Goal: Transaction & Acquisition: Purchase product/service

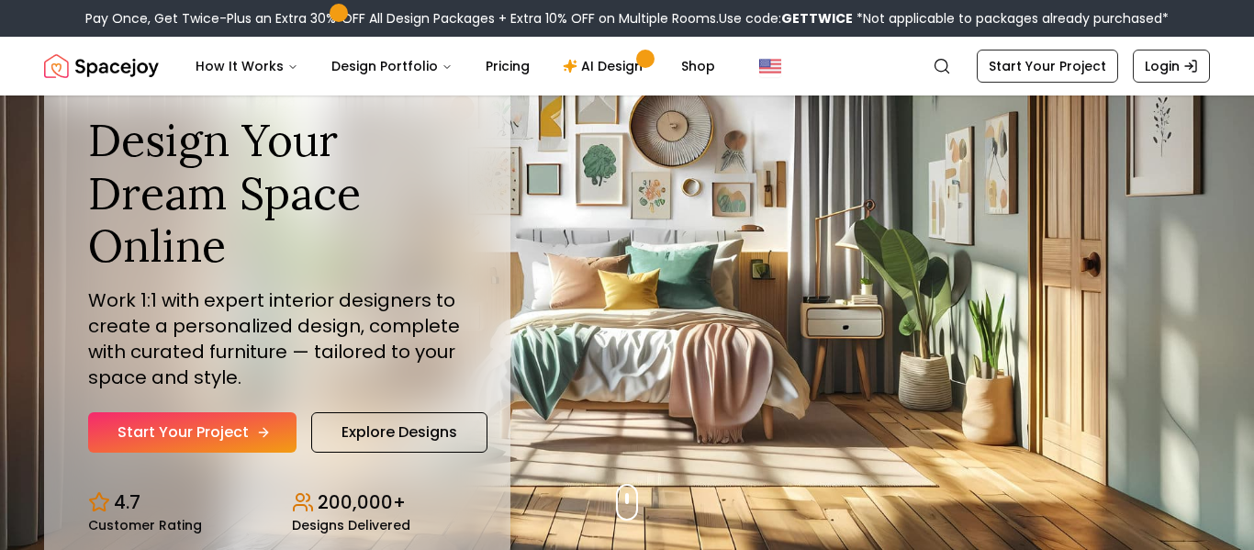
click at [208, 438] on link "Start Your Project" at bounding box center [192, 432] width 208 height 40
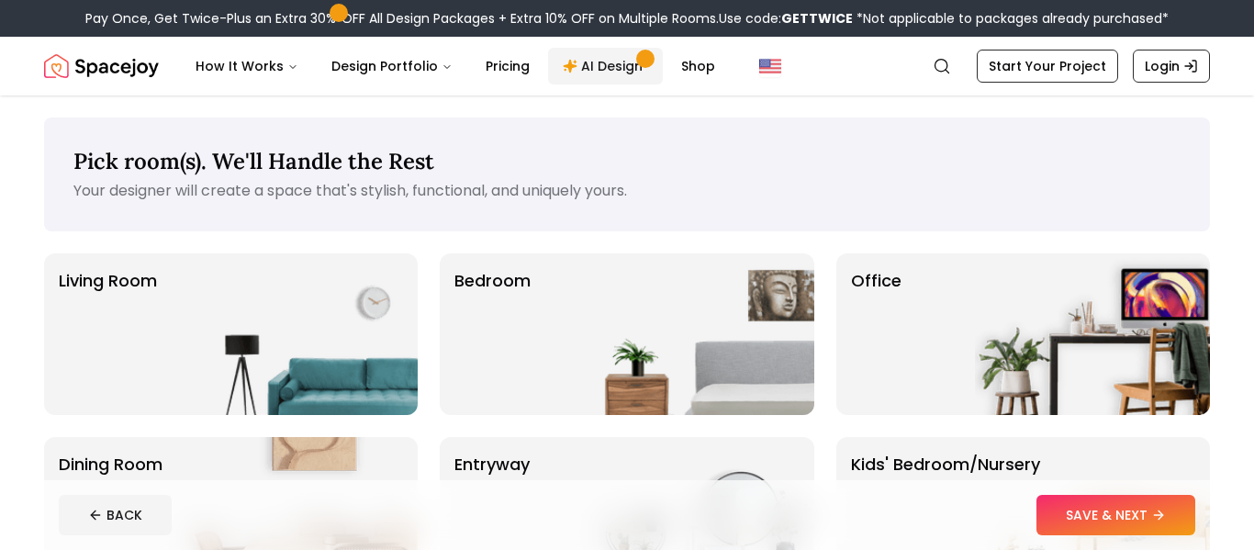
click at [600, 61] on link "AI Design" at bounding box center [605, 66] width 115 height 37
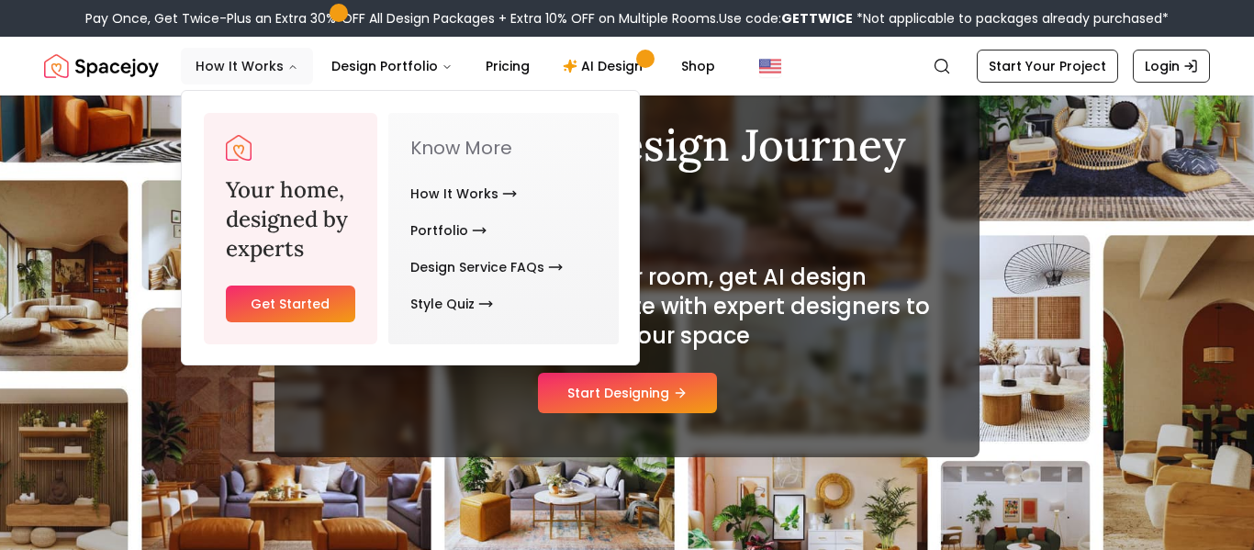
click at [252, 73] on button "How It Works" at bounding box center [247, 66] width 132 height 37
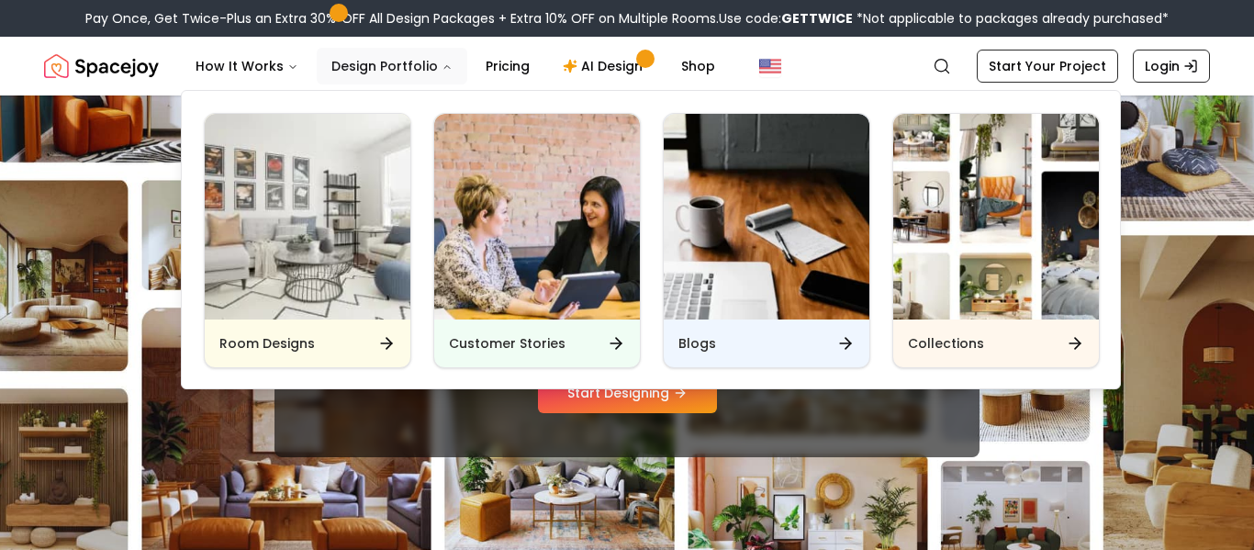
click at [333, 73] on button "Design Portfolio" at bounding box center [392, 66] width 151 height 37
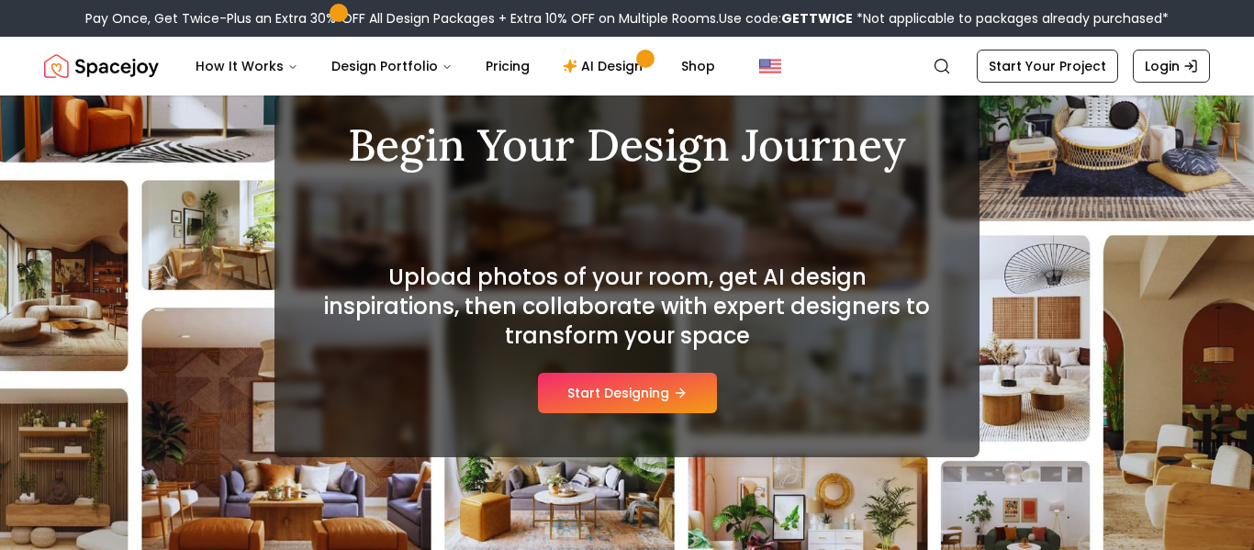
click at [90, 72] on img "Spacejoy" at bounding box center [101, 66] width 115 height 37
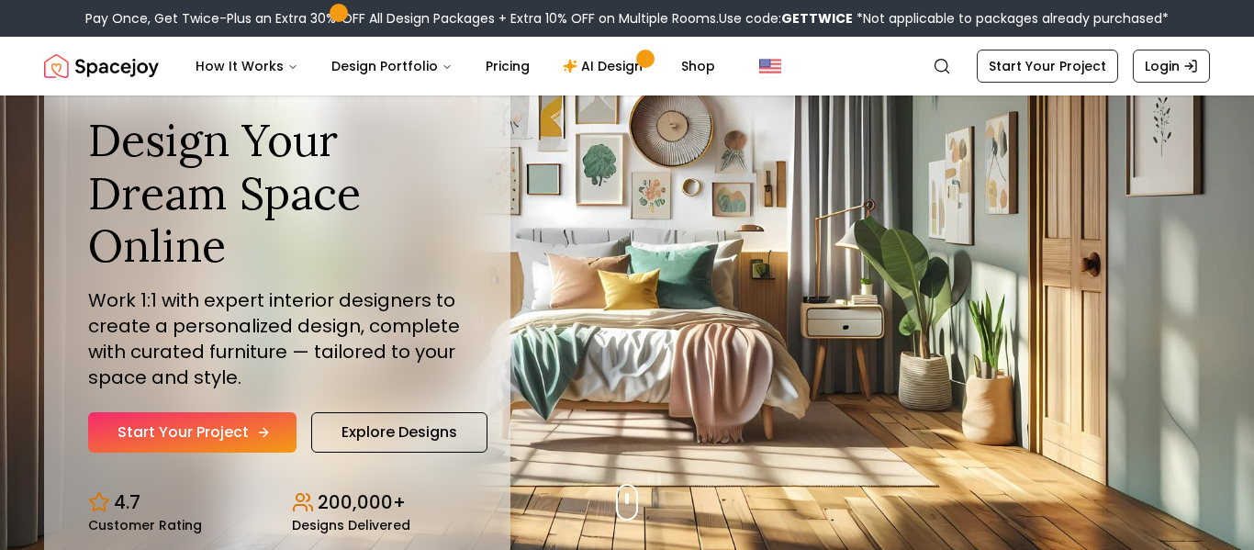
click at [241, 424] on link "Start Your Project" at bounding box center [192, 432] width 208 height 40
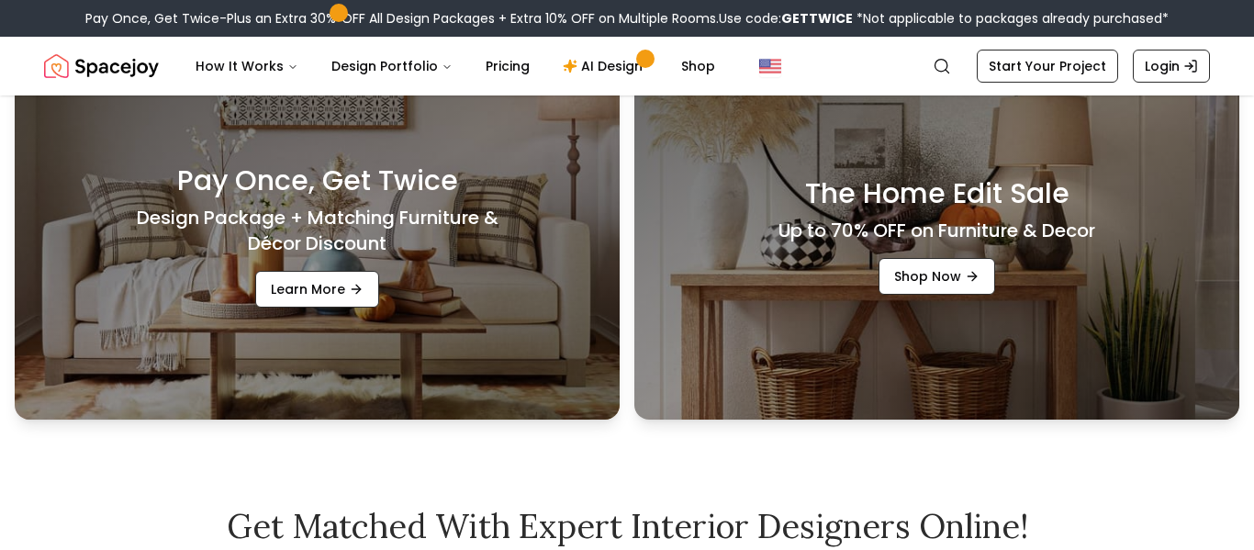
scroll to position [14, 0]
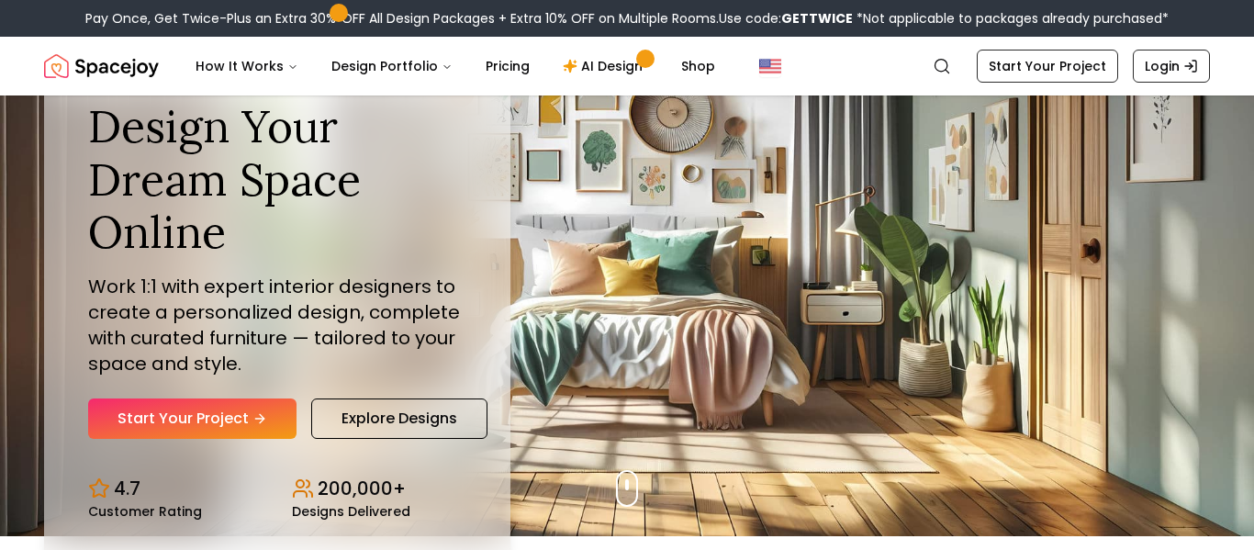
click at [242, 329] on p "Work 1:1 with expert interior designers to create a personalized design, comple…" at bounding box center [277, 325] width 378 height 103
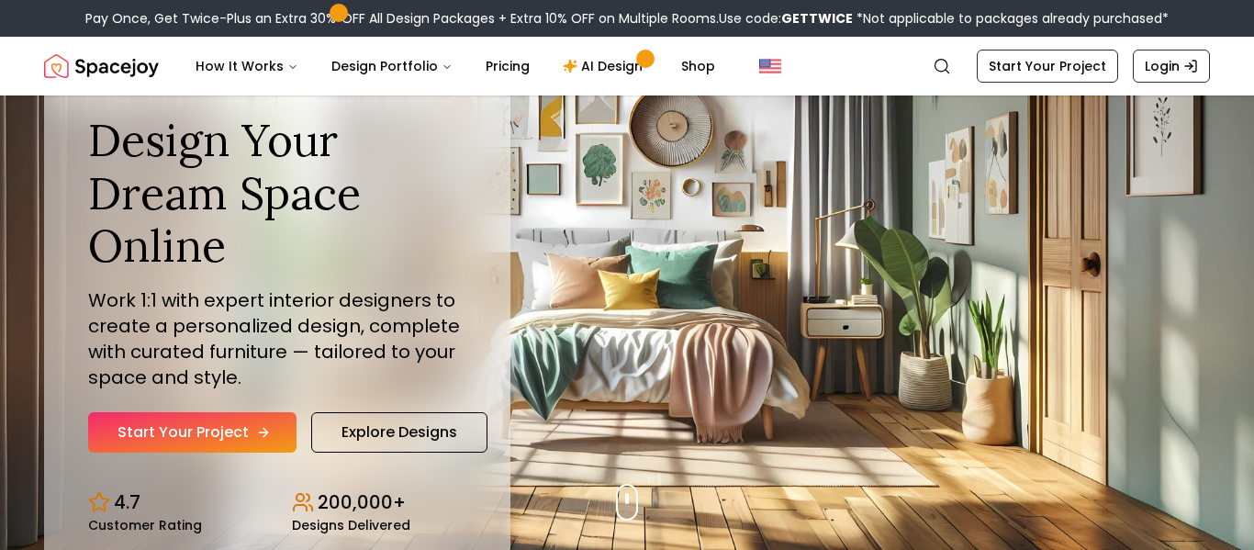
click at [231, 436] on link "Start Your Project" at bounding box center [192, 432] width 208 height 40
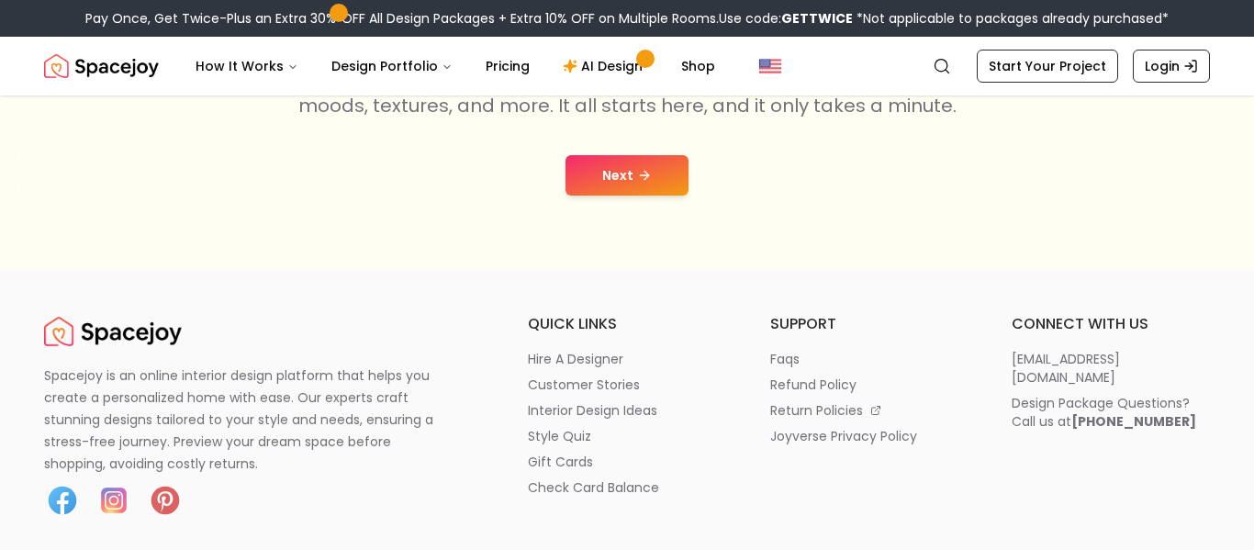
scroll to position [402, 0]
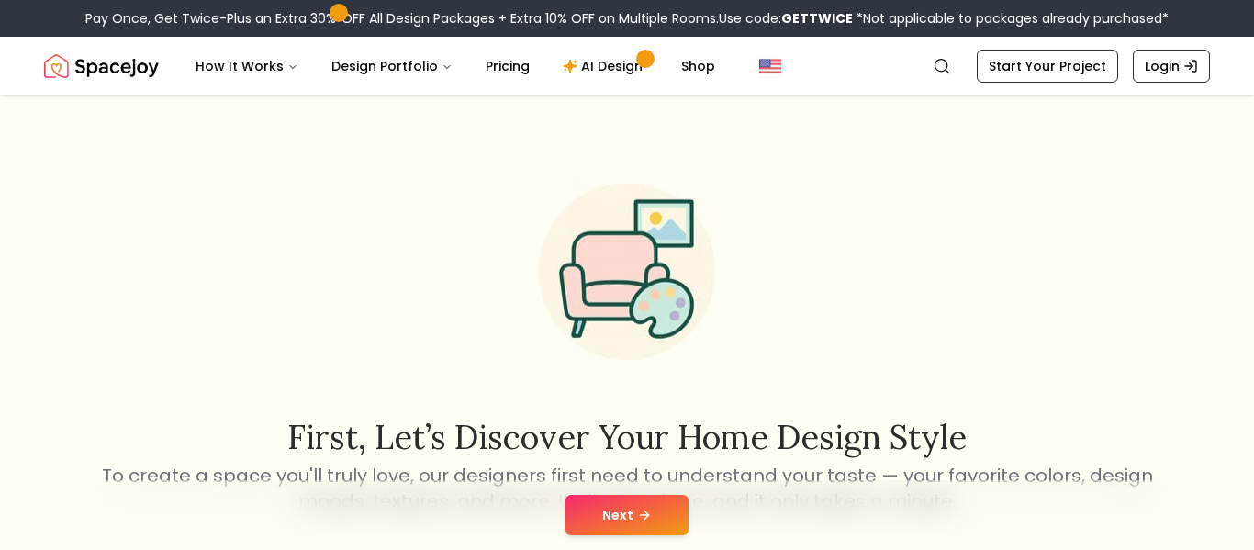
click at [616, 501] on button "Next" at bounding box center [627, 515] width 123 height 40
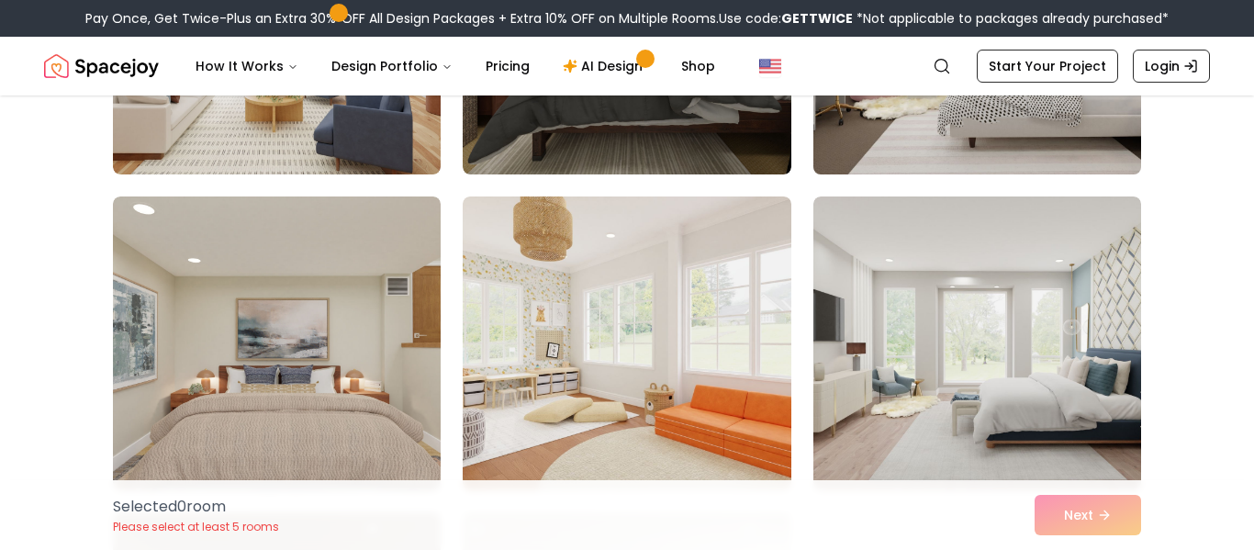
scroll to position [1658, 0]
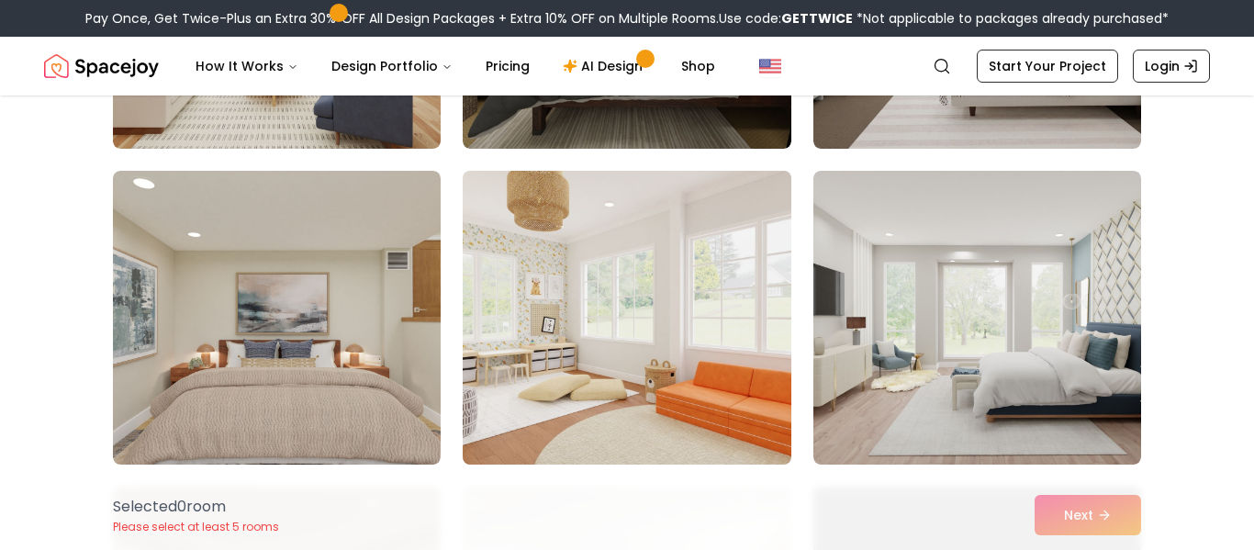
click at [741, 387] on img at bounding box center [626, 317] width 344 height 309
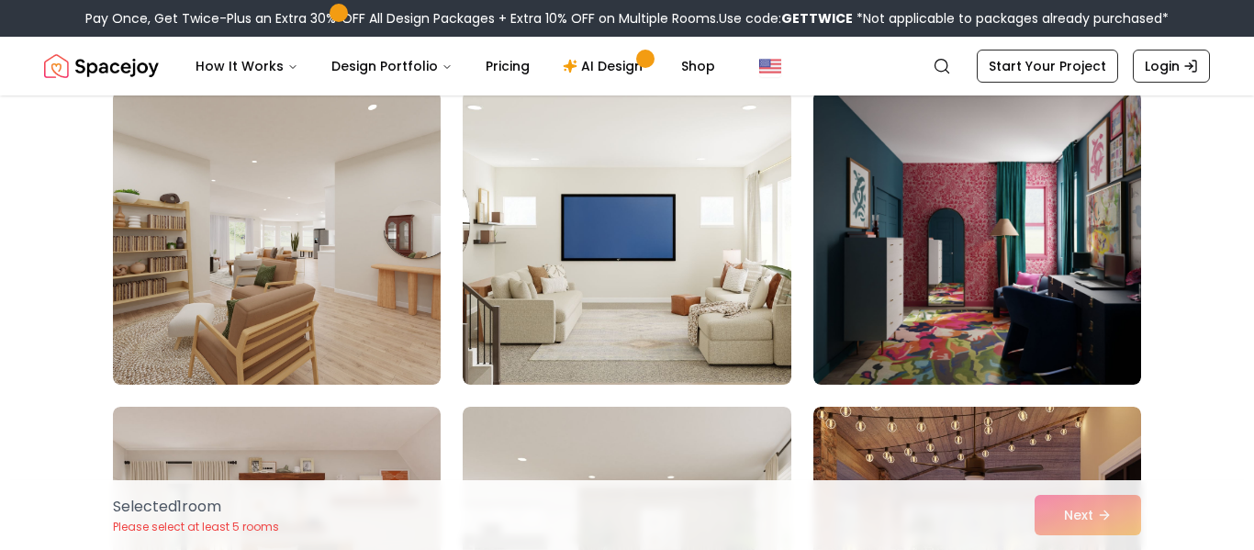
scroll to position [2061, 0]
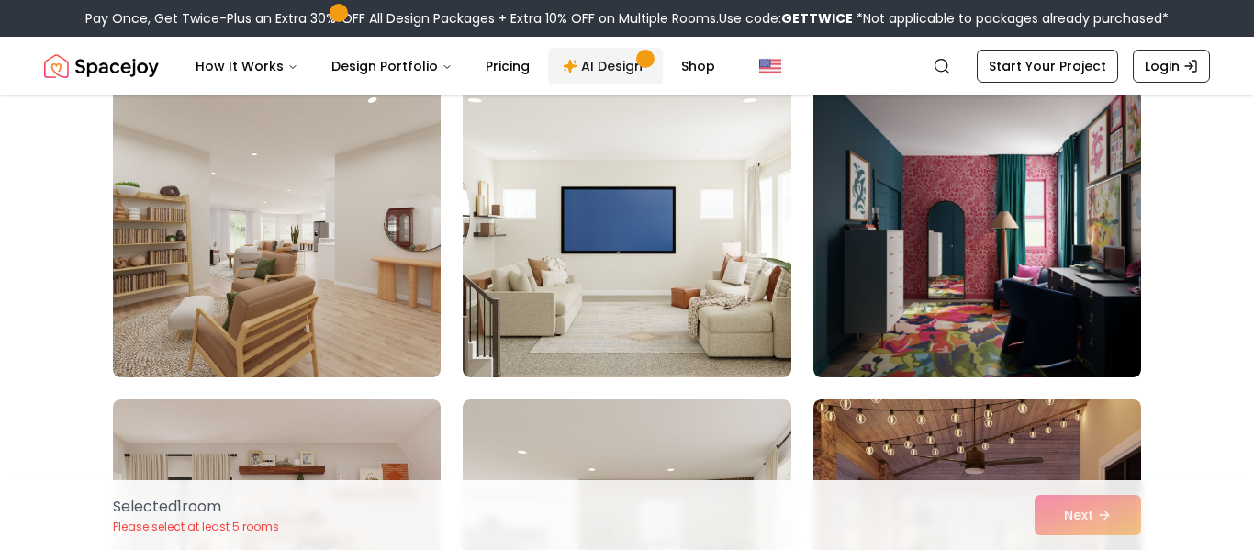
click at [615, 66] on link "AI Design" at bounding box center [605, 66] width 115 height 37
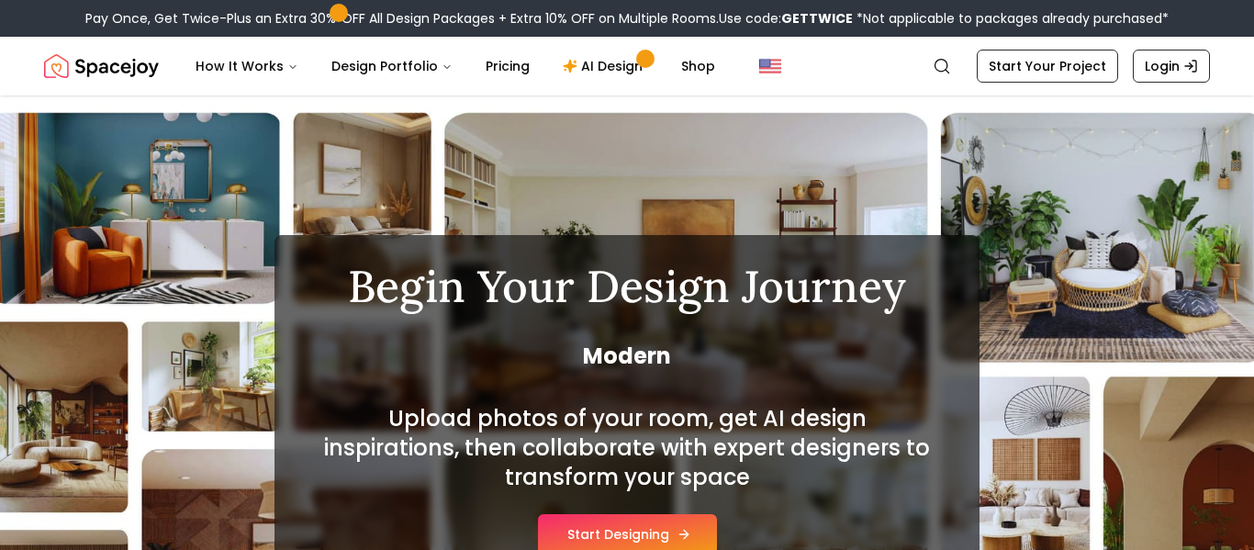
click at [691, 516] on button "Start Designing" at bounding box center [627, 534] width 179 height 40
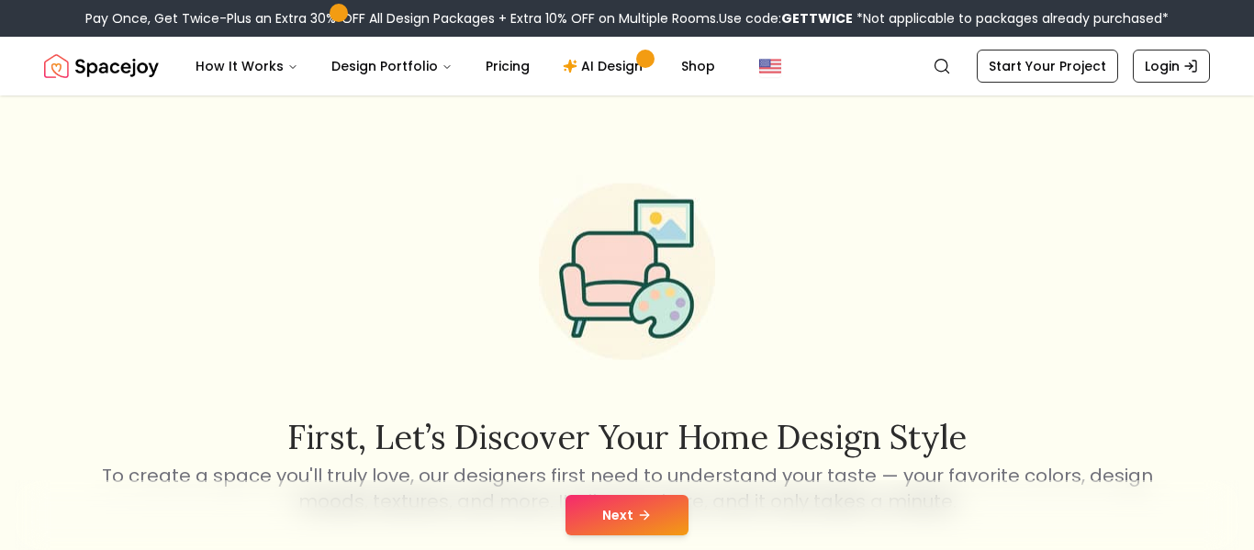
click at [580, 500] on button "Next" at bounding box center [627, 515] width 123 height 40
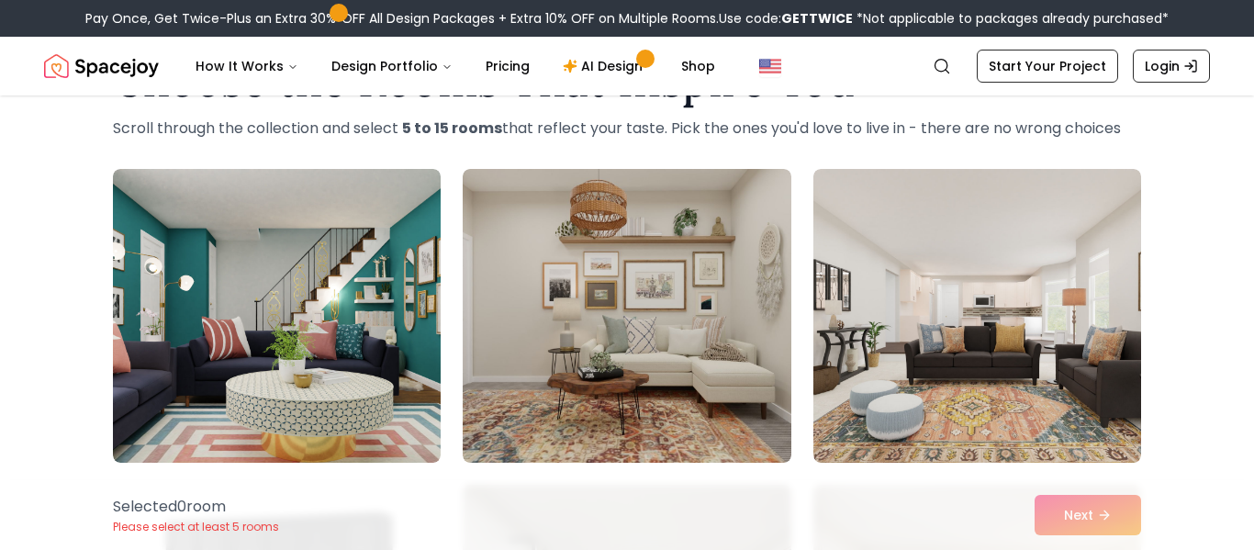
scroll to position [108, 0]
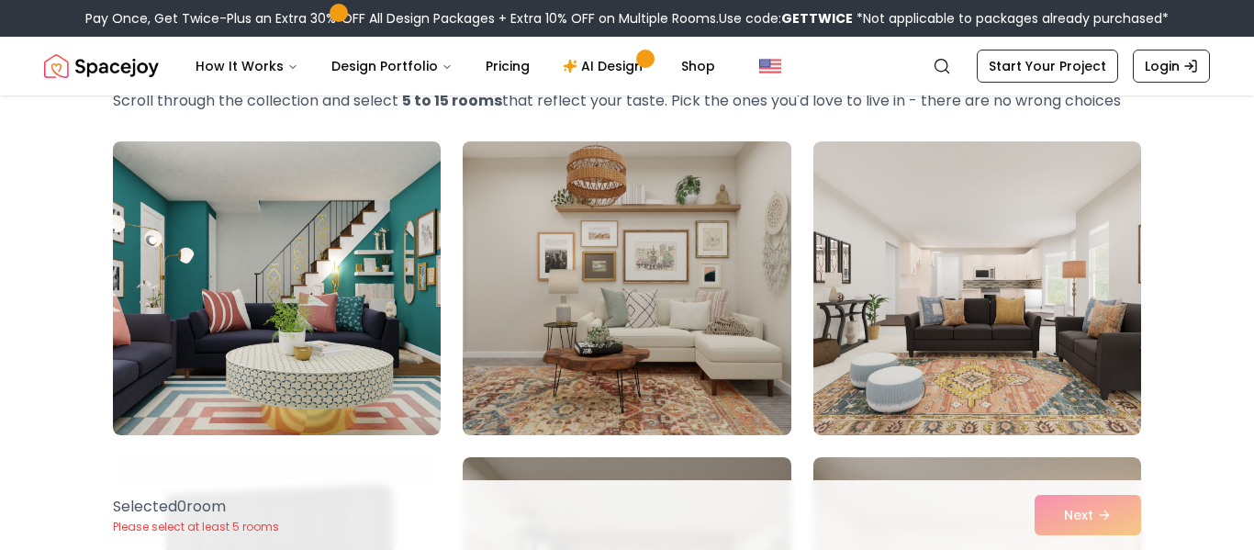
click at [603, 365] on img at bounding box center [626, 288] width 344 height 309
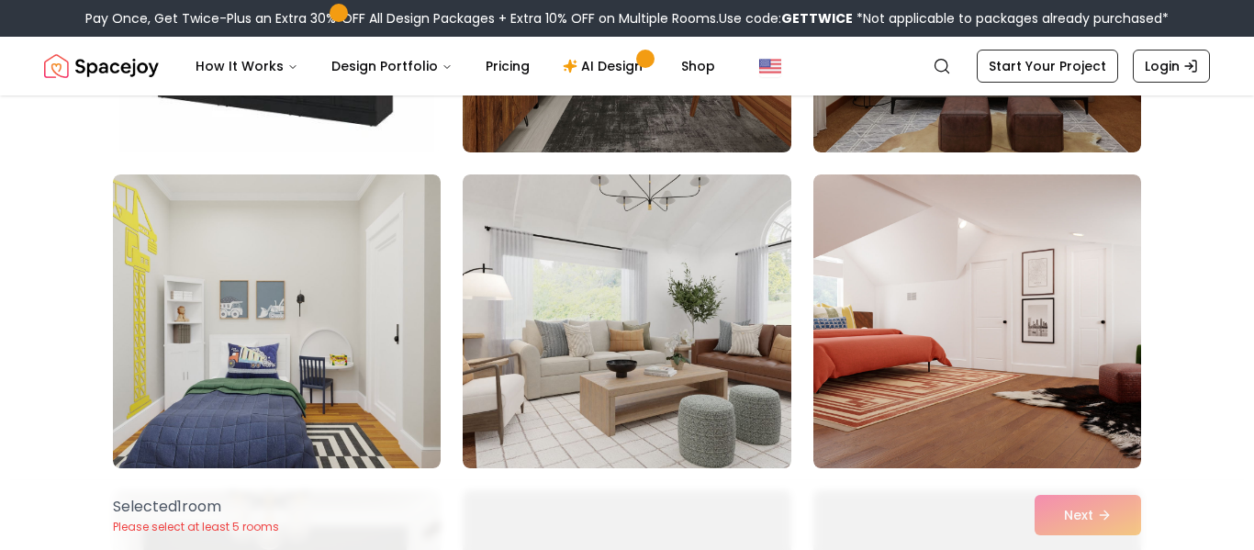
scroll to position [712, 0]
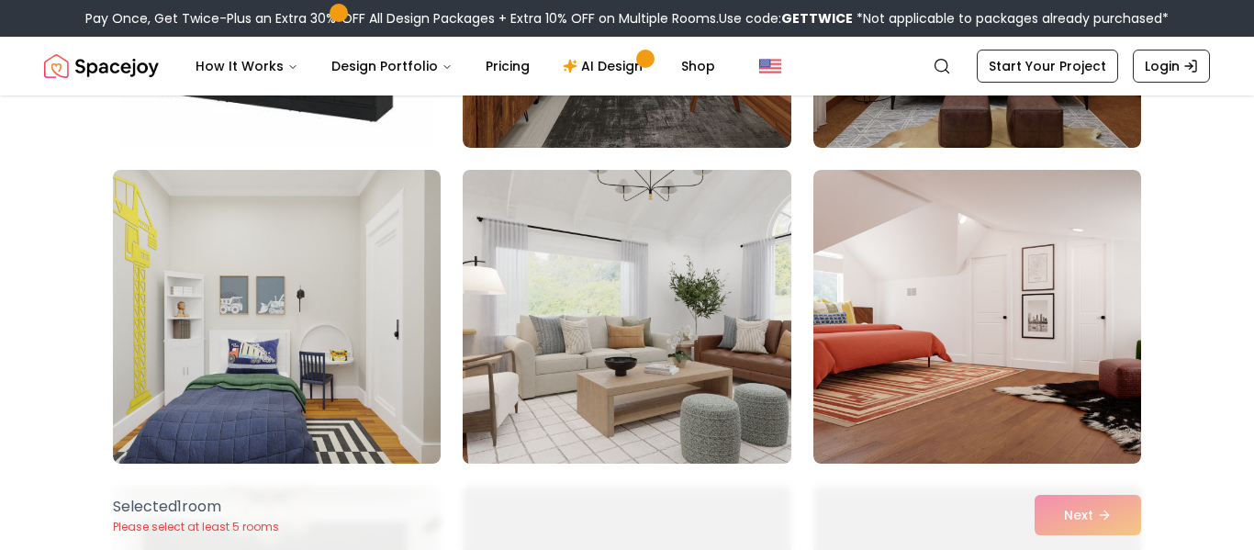
click at [515, 381] on img at bounding box center [626, 317] width 344 height 309
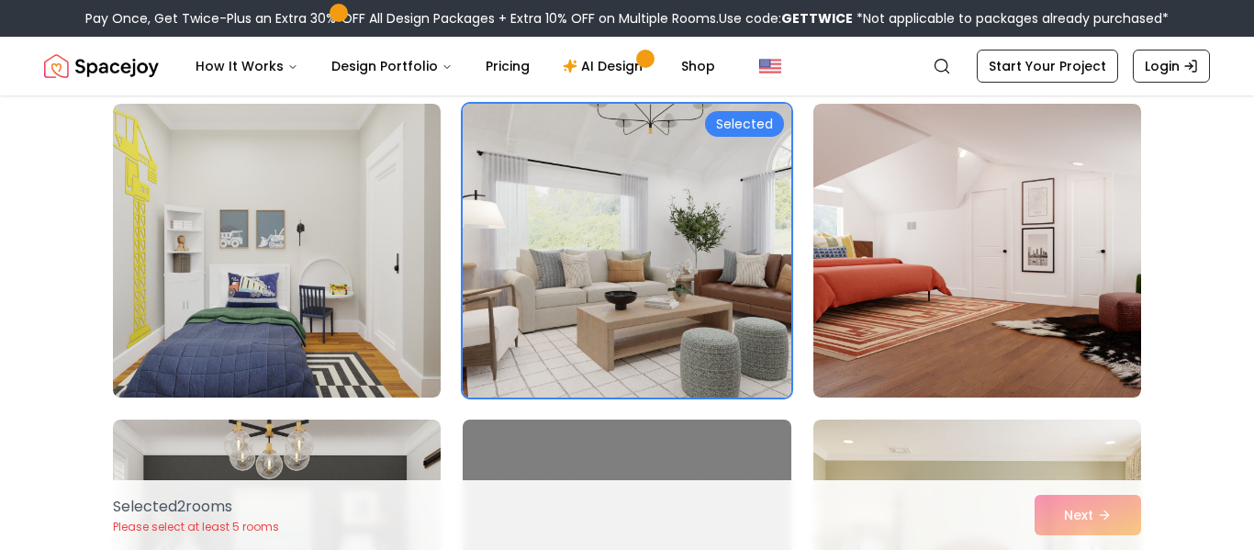
scroll to position [805, 0]
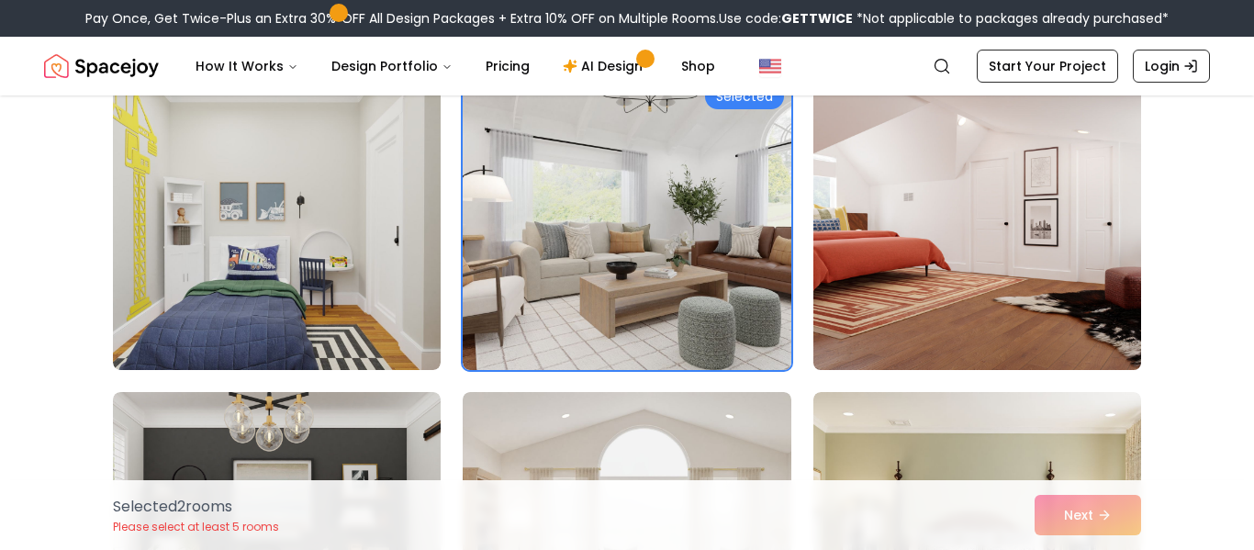
click at [872, 335] on img at bounding box center [977, 223] width 344 height 309
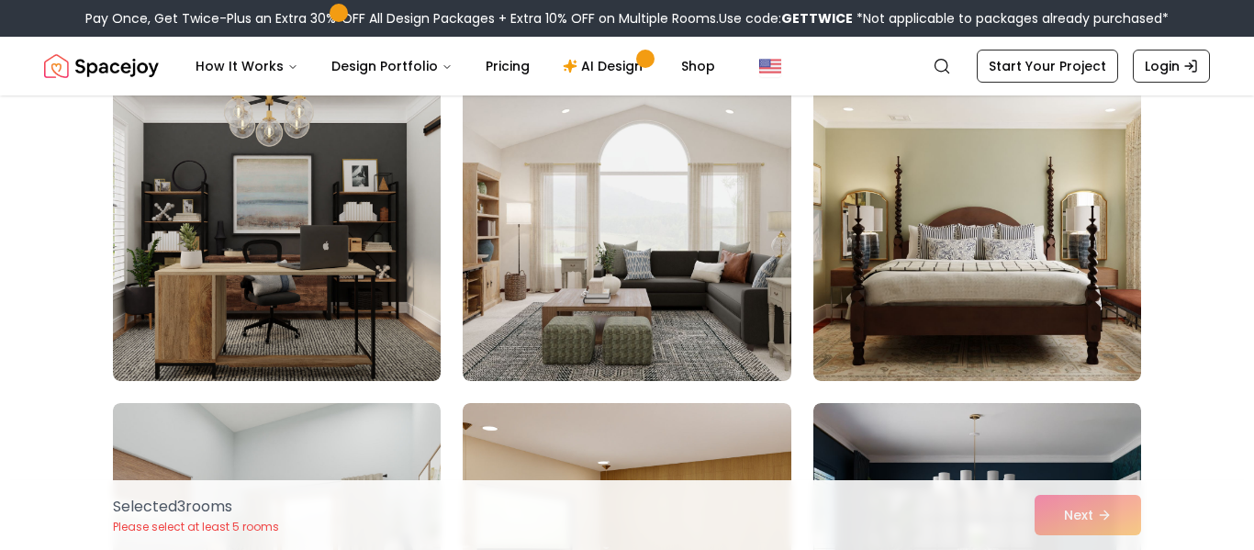
scroll to position [1124, 0]
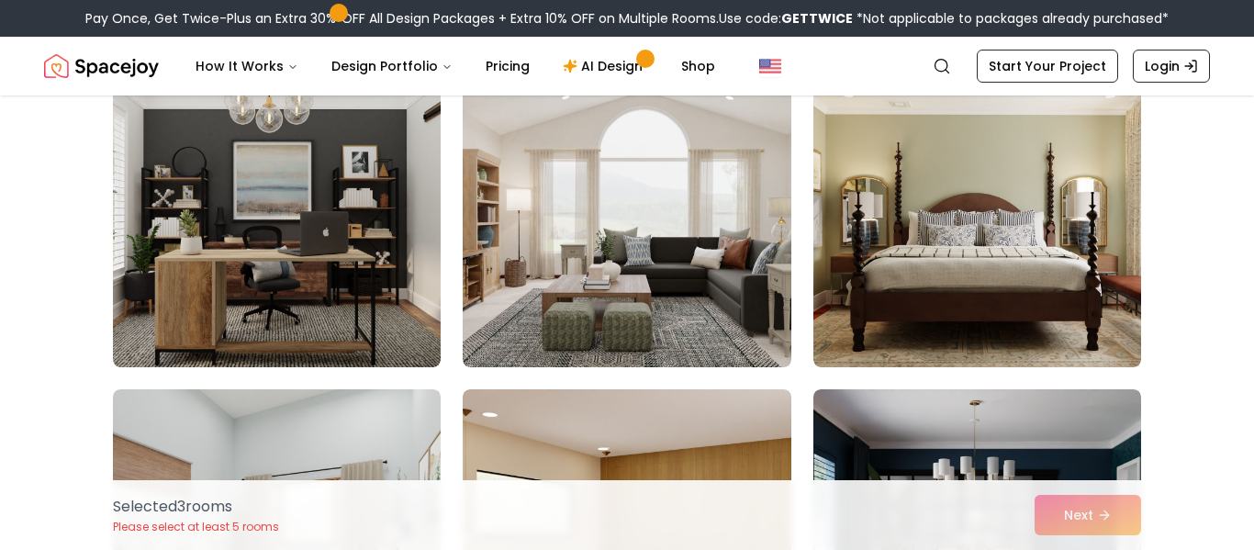
click at [872, 335] on img at bounding box center [977, 220] width 328 height 294
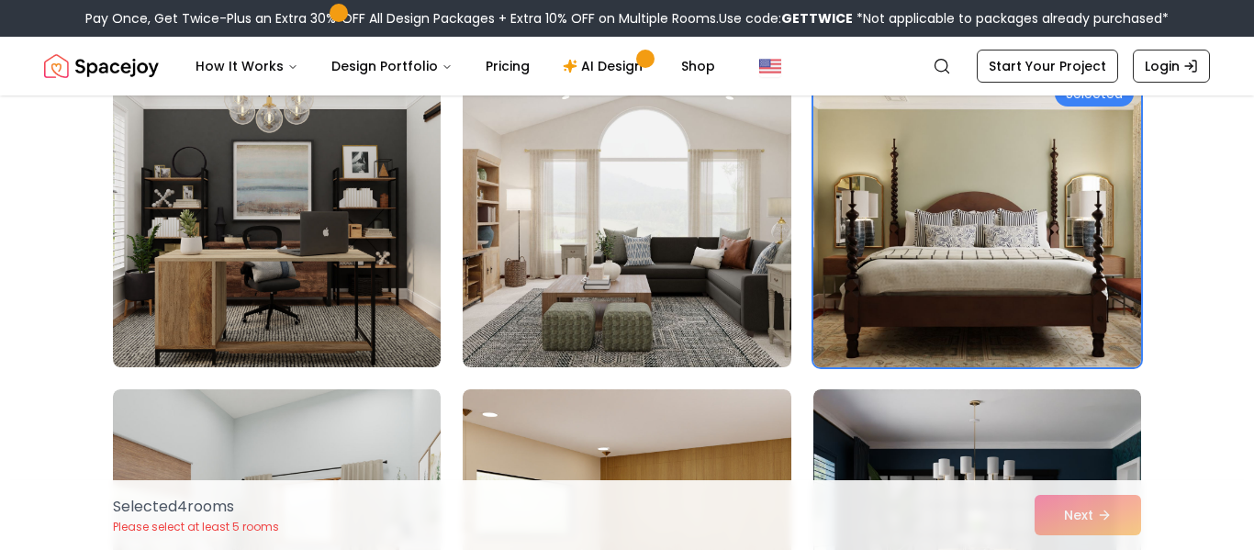
click at [846, 337] on img at bounding box center [977, 220] width 344 height 309
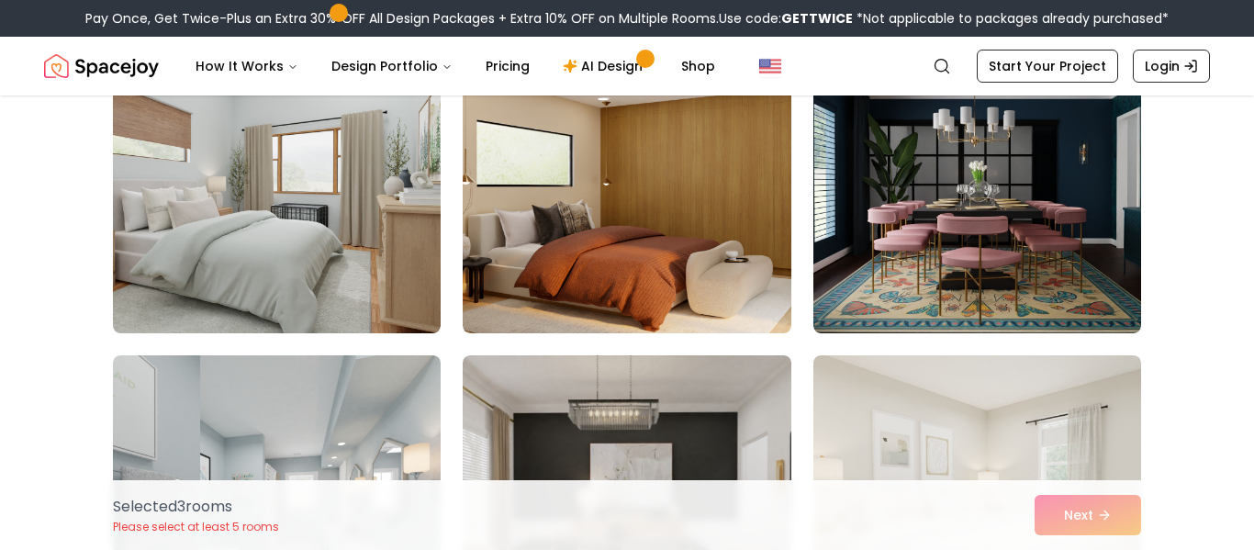
scroll to position [1479, 0]
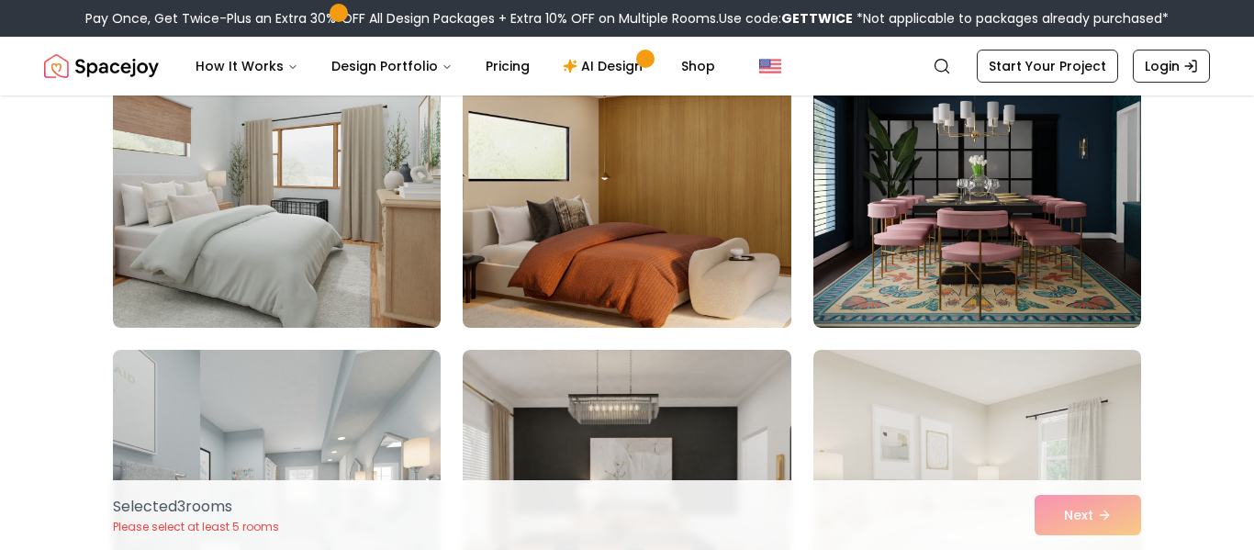
click at [622, 214] on img at bounding box center [626, 181] width 344 height 309
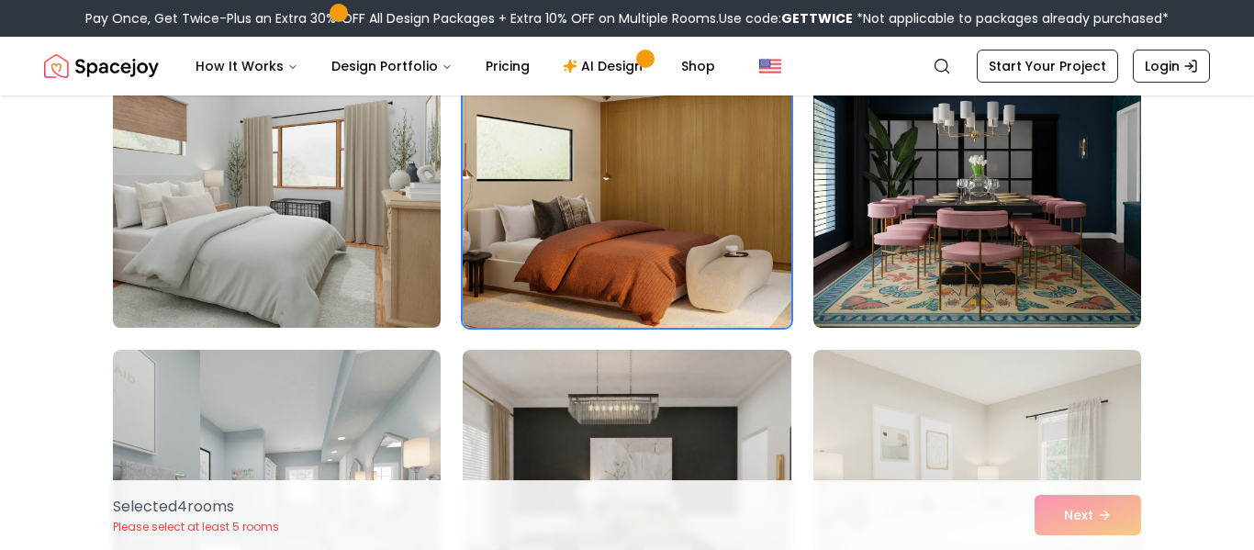
click at [375, 268] on img at bounding box center [277, 181] width 344 height 309
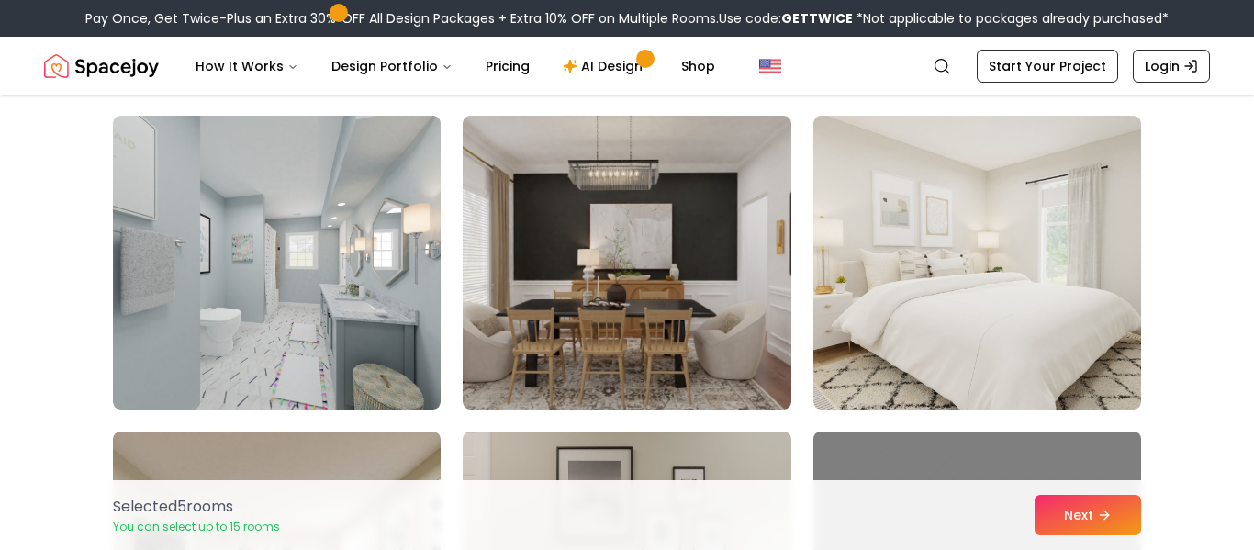
scroll to position [1716, 0]
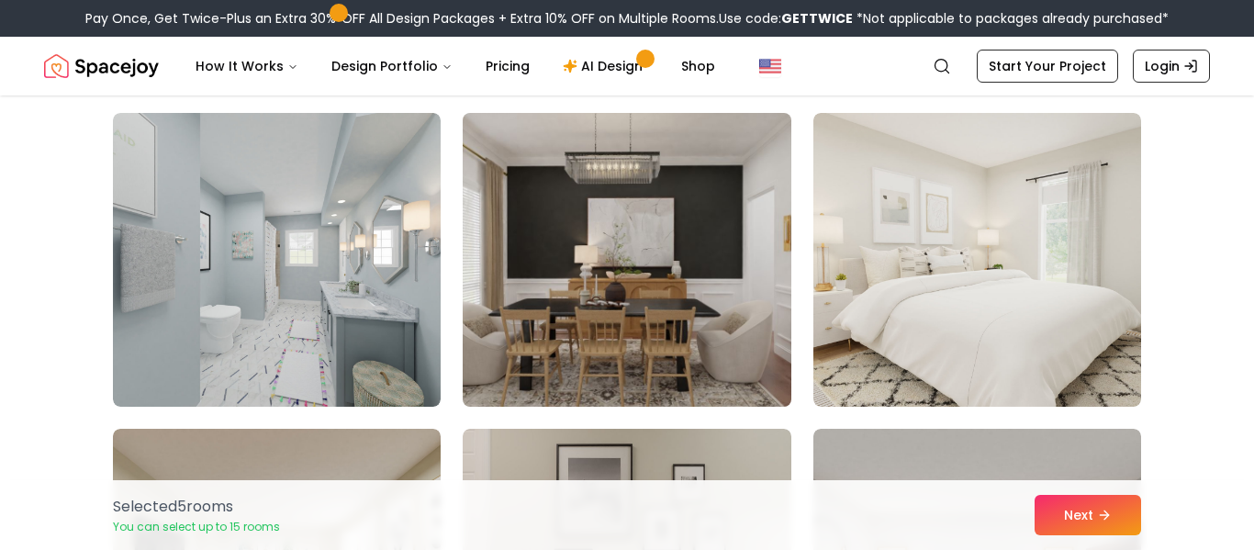
click at [634, 317] on img at bounding box center [626, 260] width 344 height 309
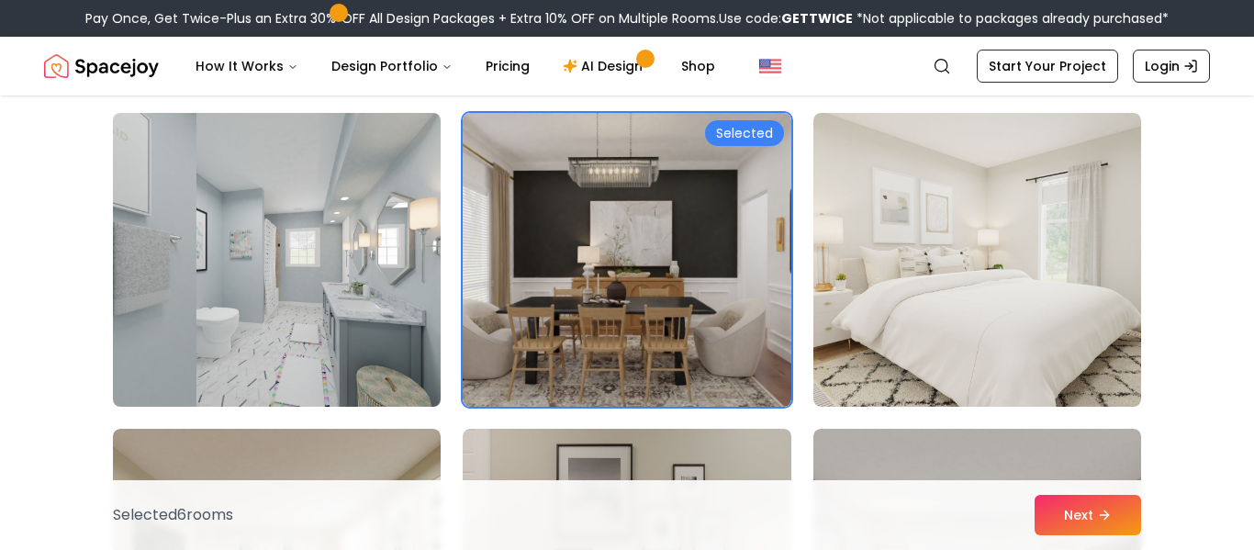
click at [345, 346] on img at bounding box center [277, 260] width 344 height 309
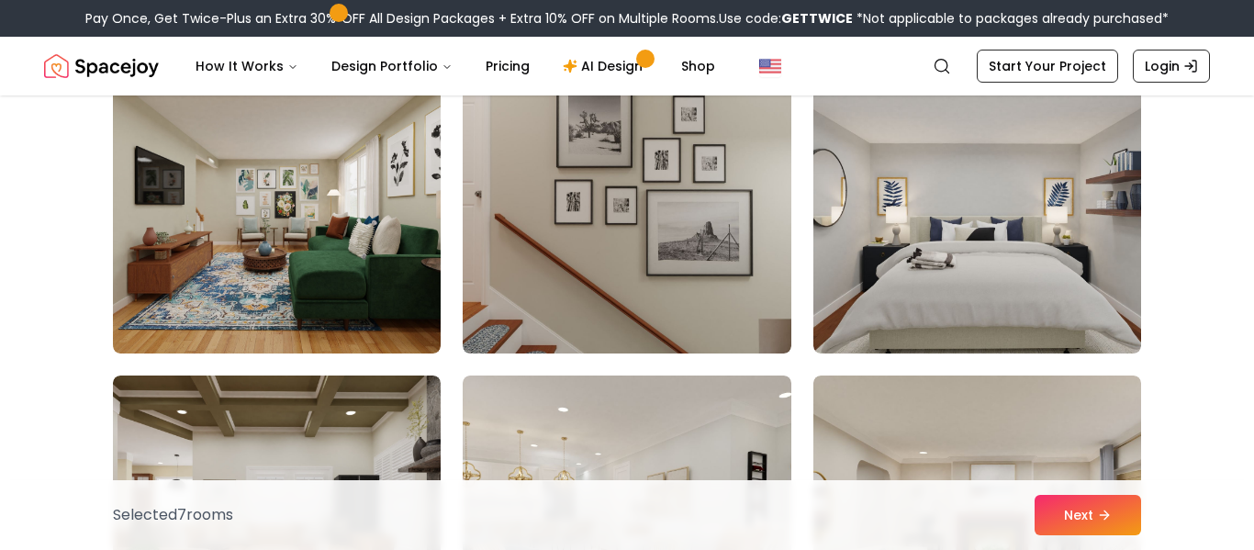
scroll to position [2088, 0]
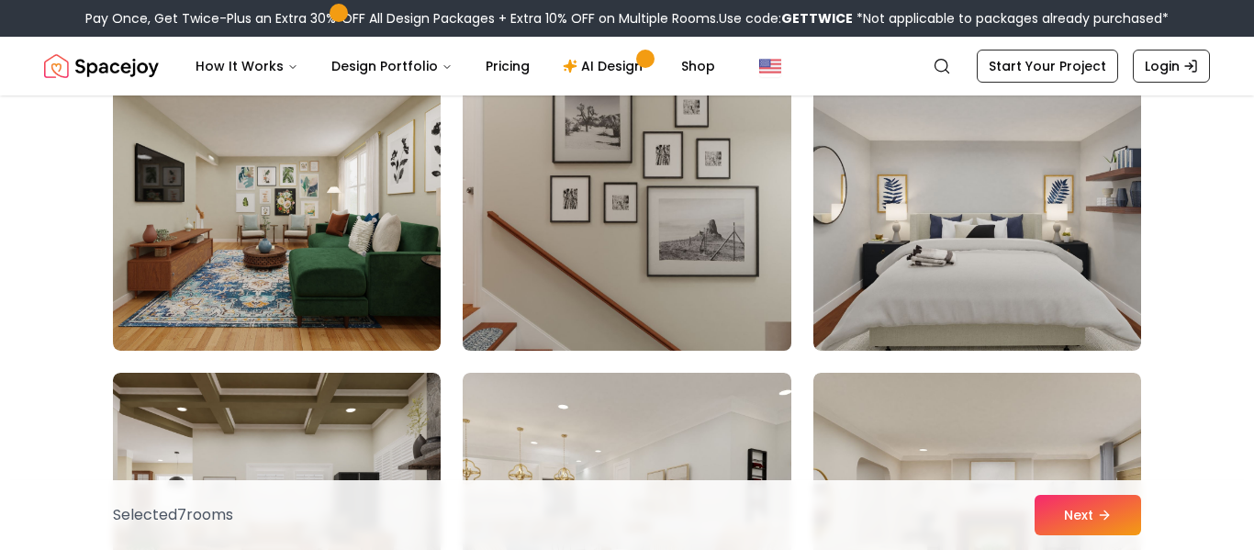
click at [542, 282] on img at bounding box center [626, 204] width 344 height 309
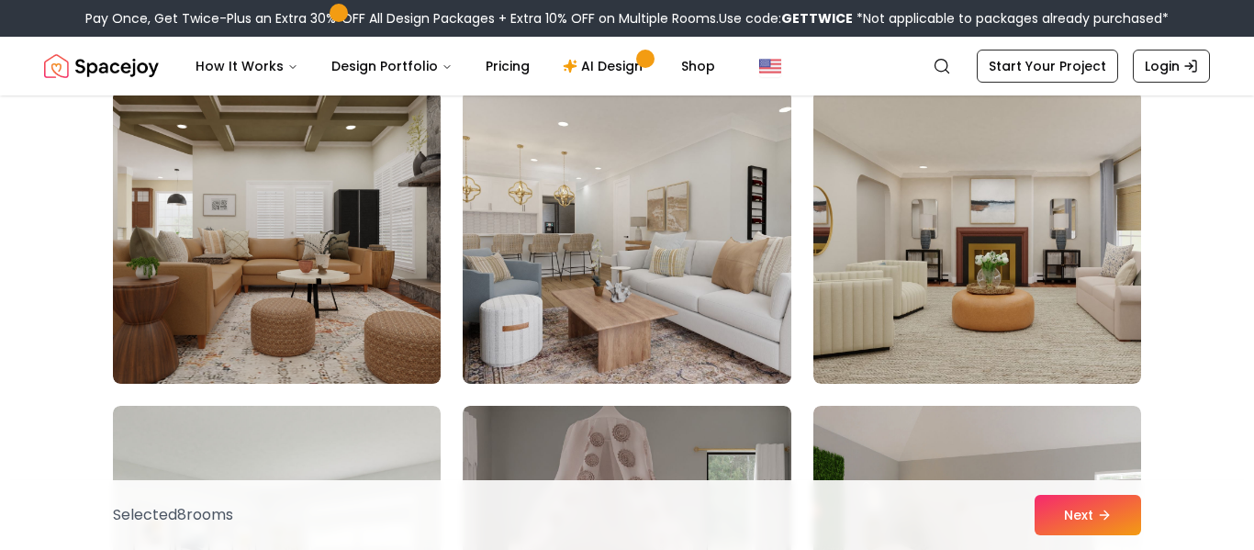
scroll to position [2372, 0]
click at [542, 282] on img at bounding box center [627, 236] width 328 height 294
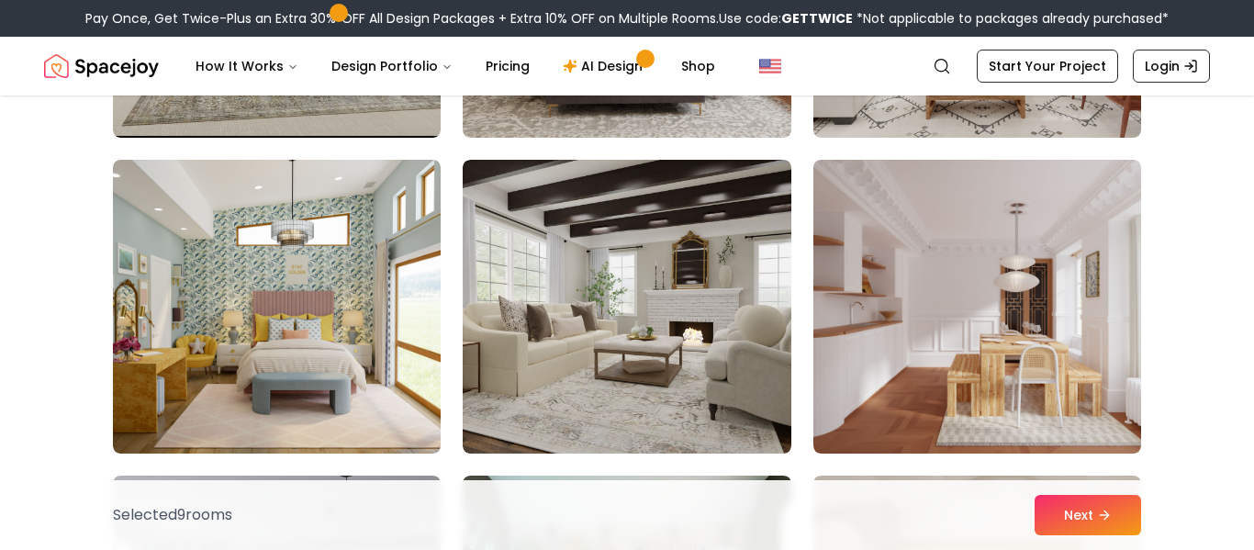
scroll to position [3263, 0]
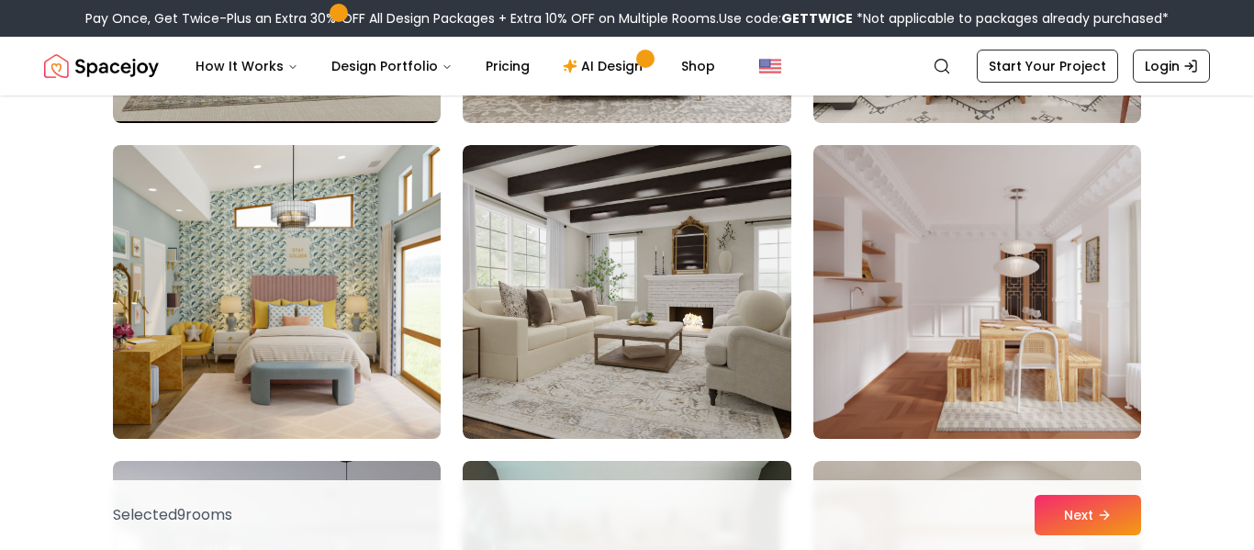
click at [342, 272] on img at bounding box center [277, 292] width 344 height 309
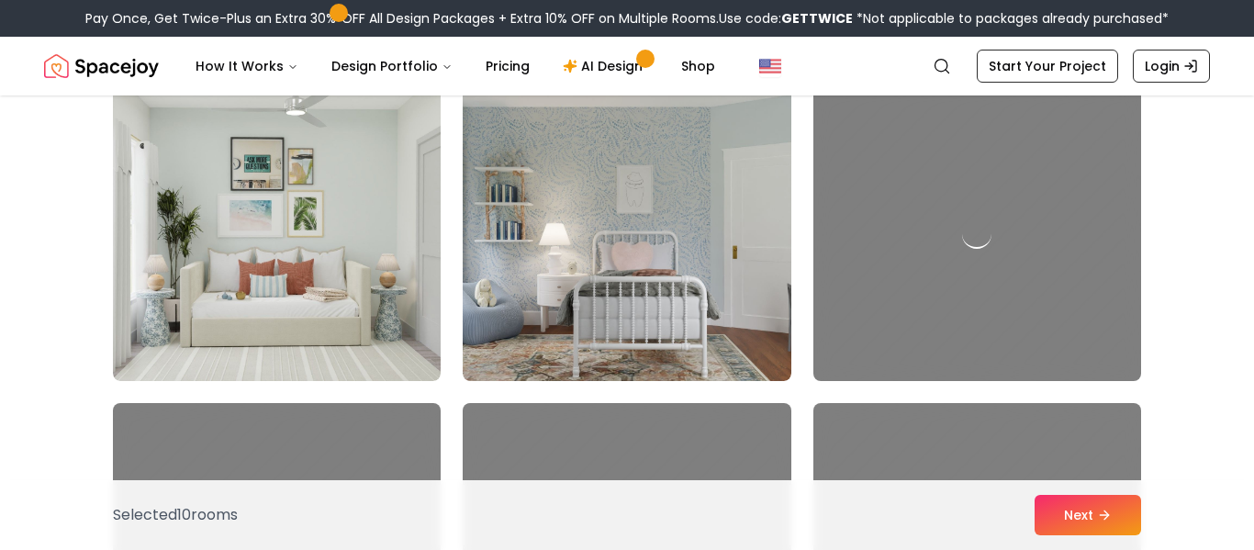
scroll to position [4274, 0]
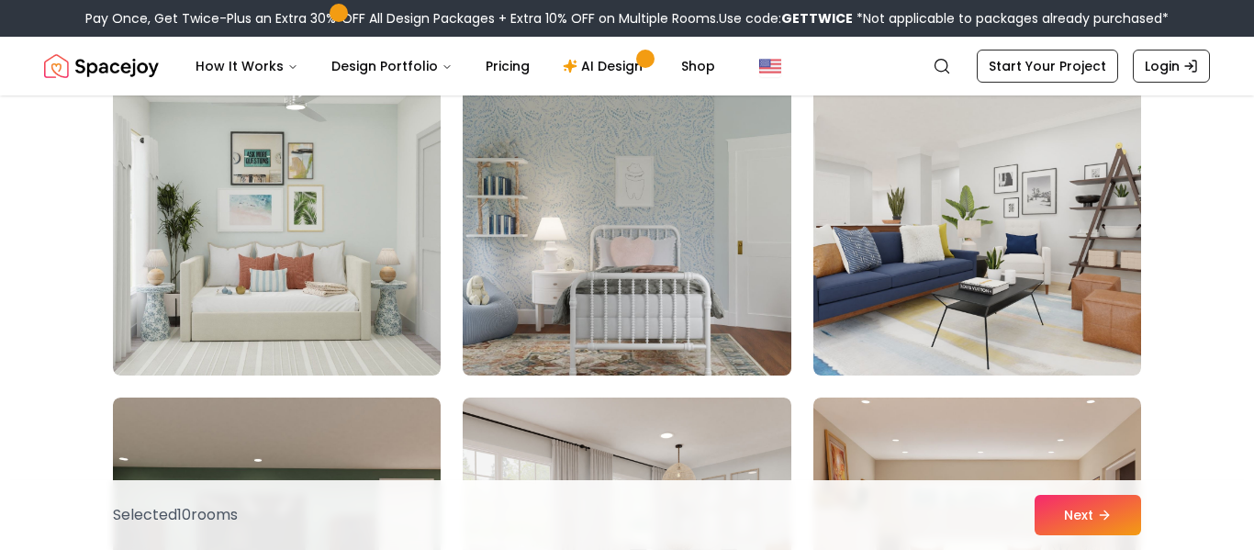
click at [506, 260] on img at bounding box center [626, 228] width 344 height 309
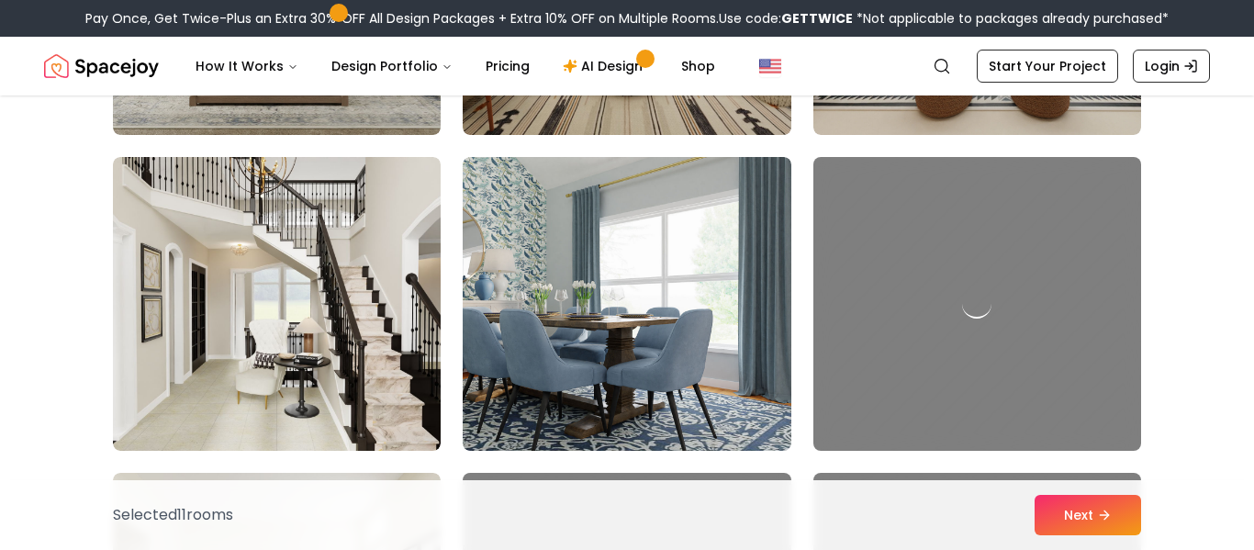
scroll to position [5147, 0]
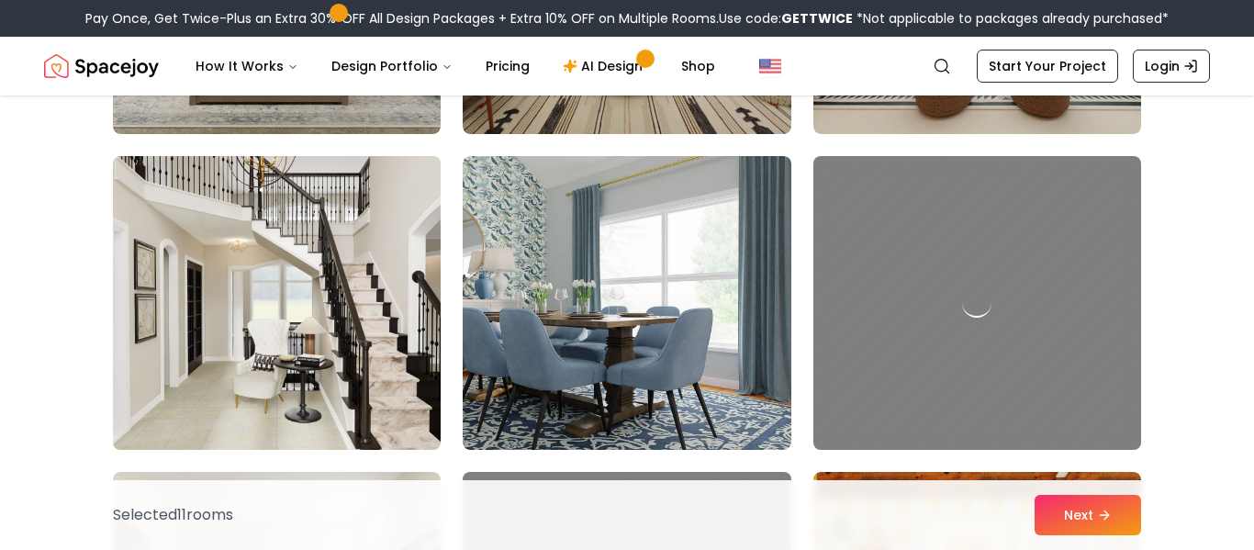
click at [332, 289] on img at bounding box center [277, 303] width 344 height 309
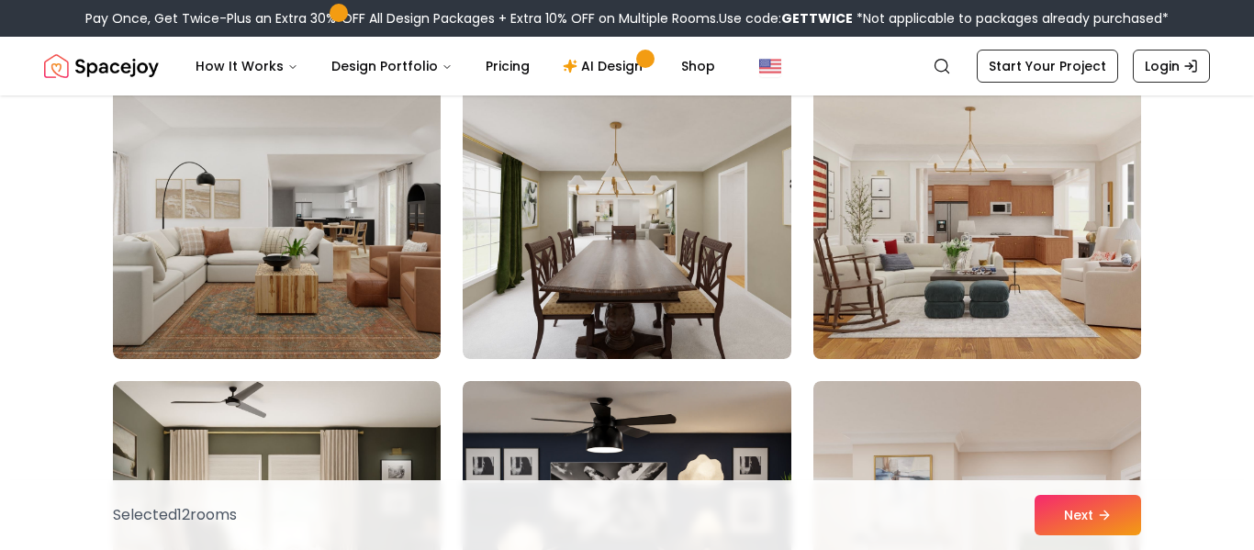
click at [995, 327] on img at bounding box center [977, 212] width 344 height 309
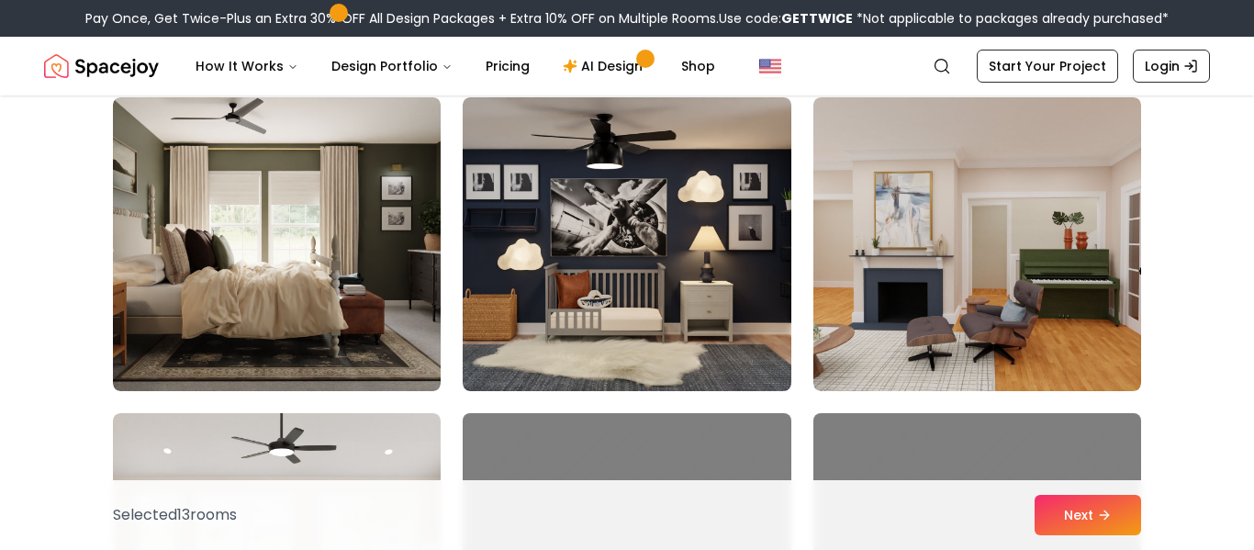
scroll to position [7098, 0]
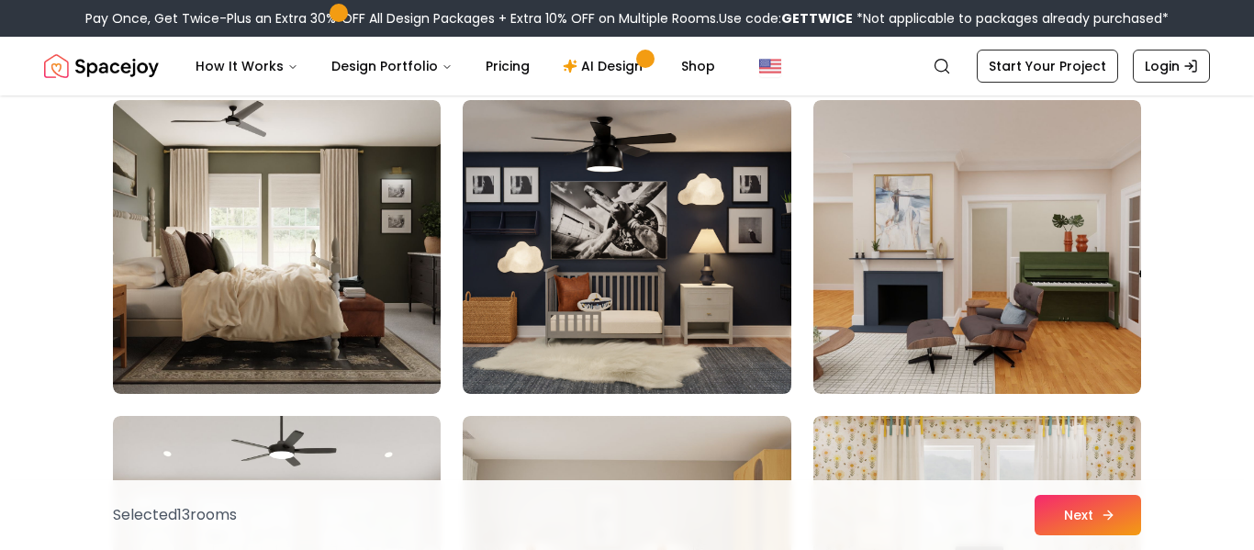
click at [1042, 507] on button "Next" at bounding box center [1088, 515] width 107 height 40
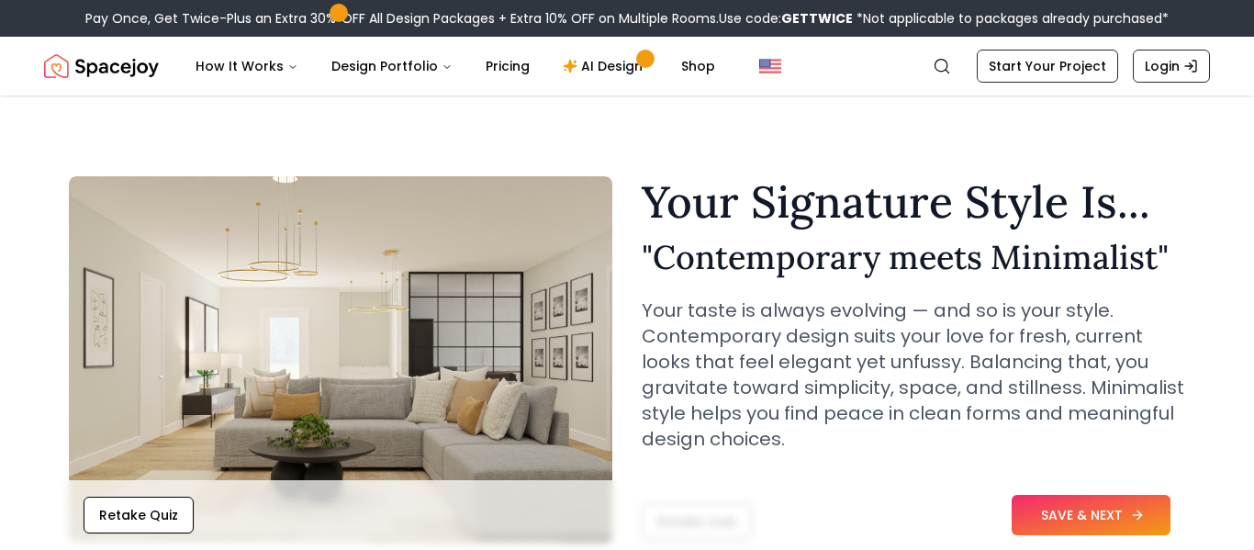
click at [1038, 513] on button "SAVE & NEXT" at bounding box center [1091, 515] width 159 height 40
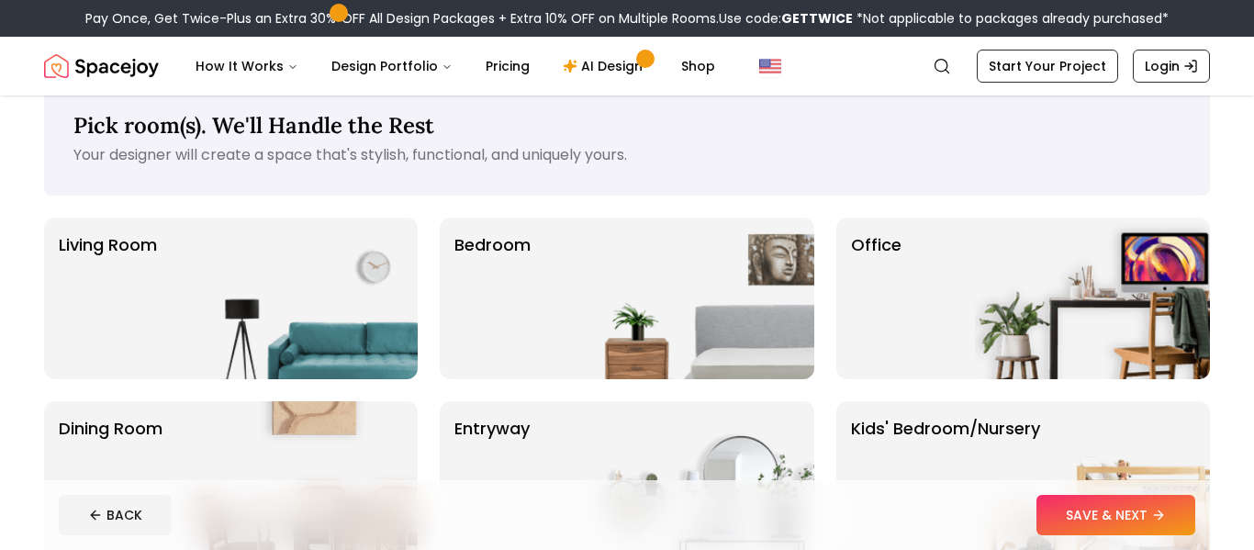
scroll to position [32, 0]
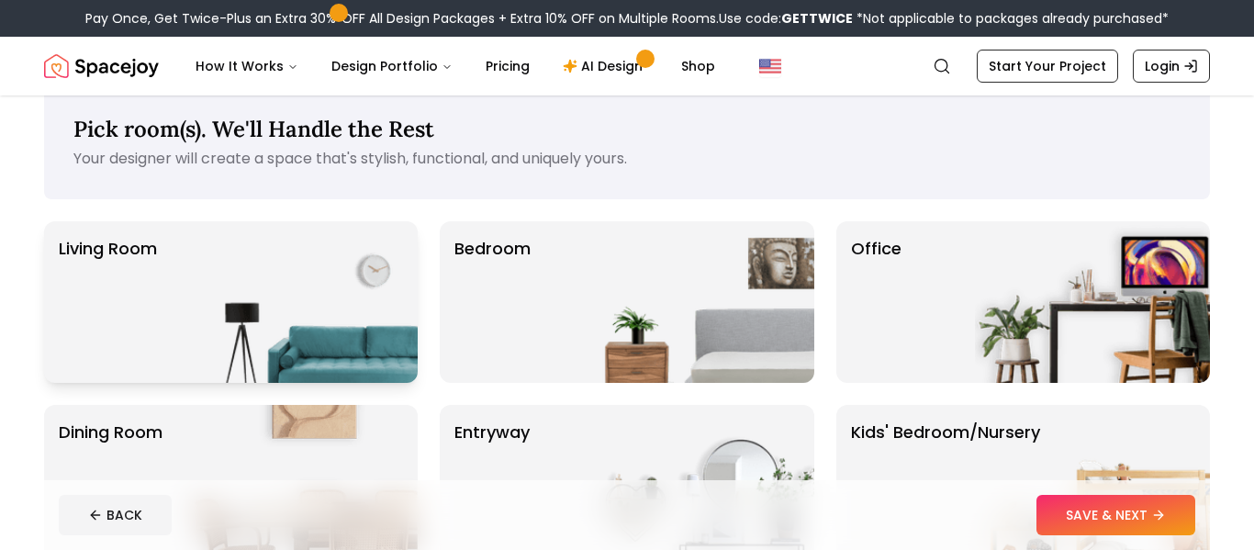
click at [363, 241] on img at bounding box center [300, 302] width 235 height 162
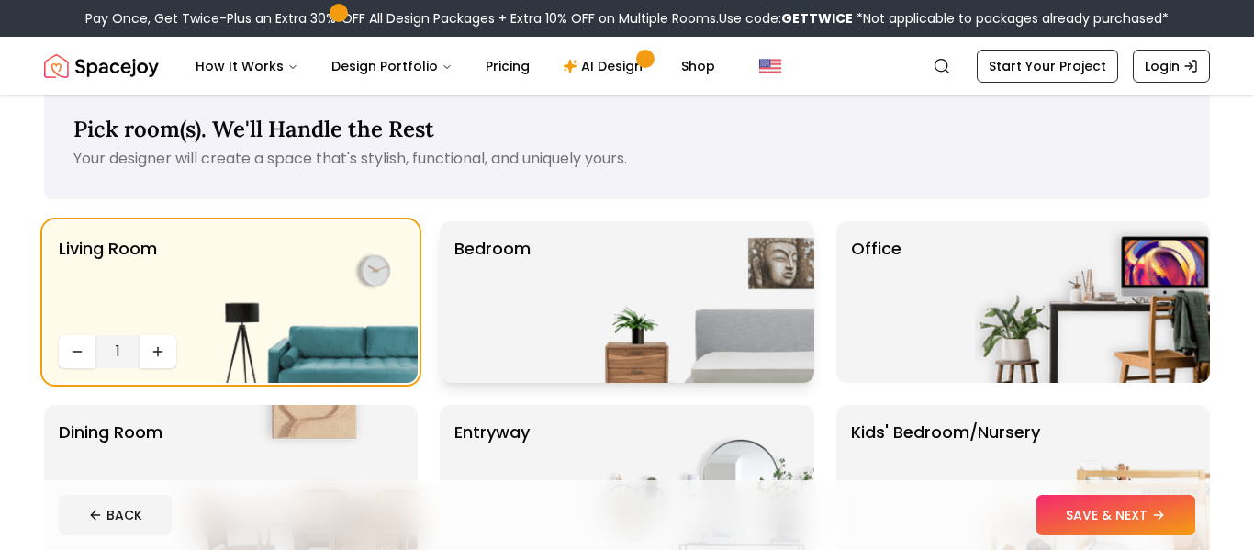
click at [669, 291] on img at bounding box center [696, 302] width 235 height 162
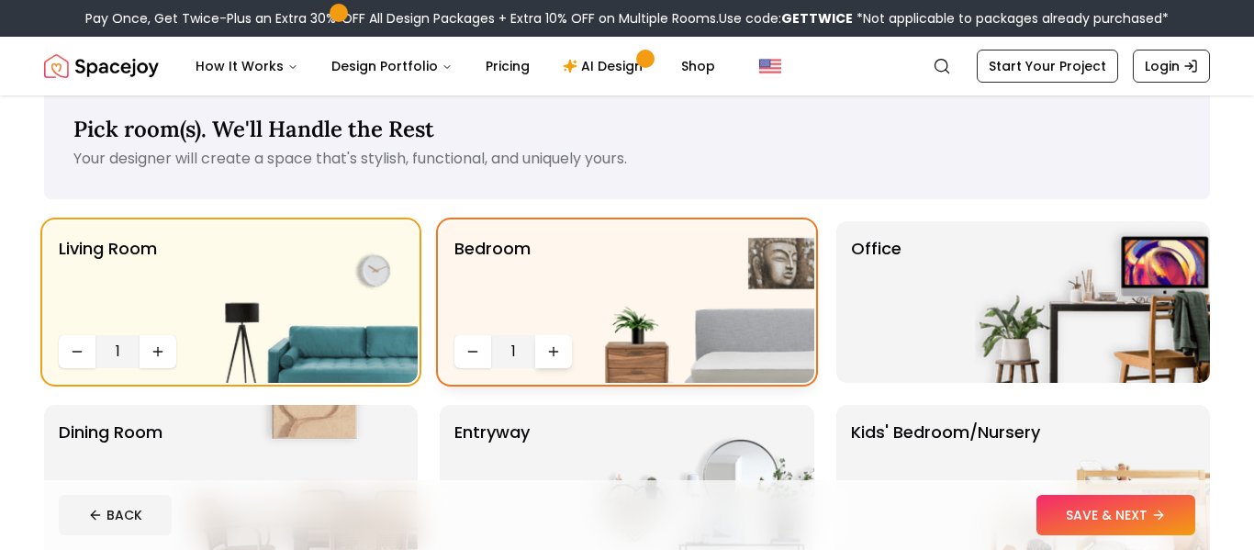
click at [555, 350] on icon "Increase quantity" at bounding box center [553, 351] width 15 height 15
click at [563, 347] on button "Increase quantity" at bounding box center [553, 351] width 37 height 33
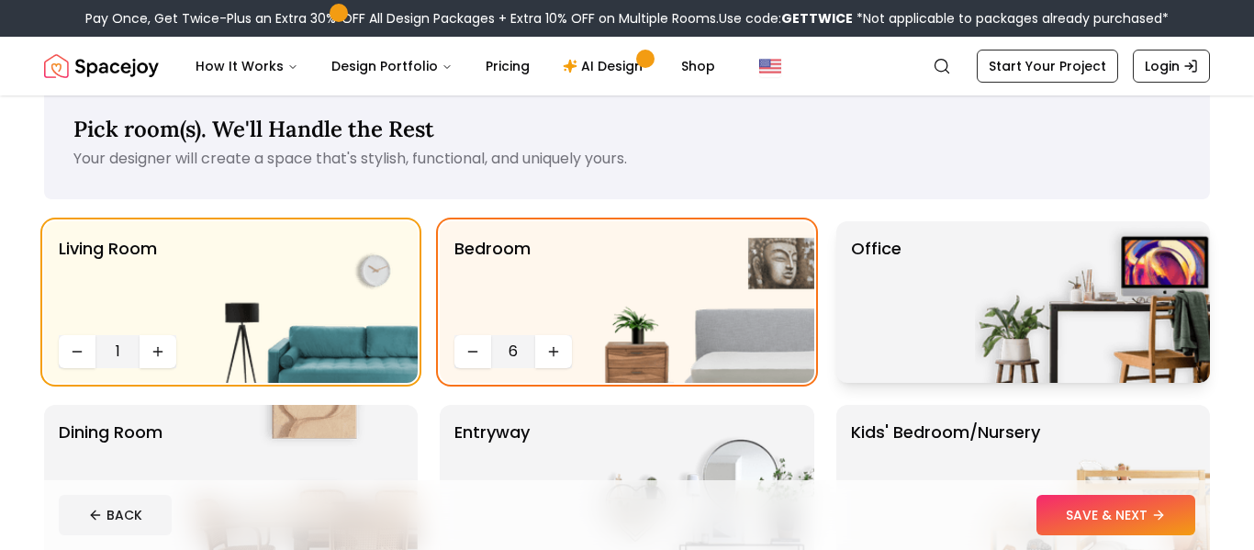
click at [945, 324] on div "Office" at bounding box center [1023, 302] width 374 height 162
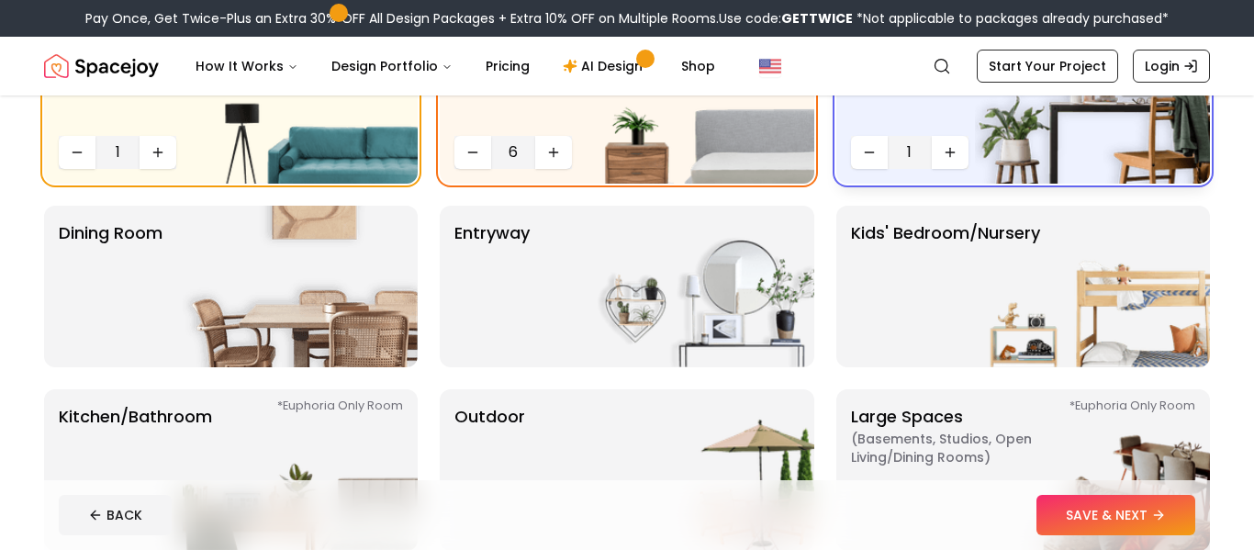
scroll to position [232, 0]
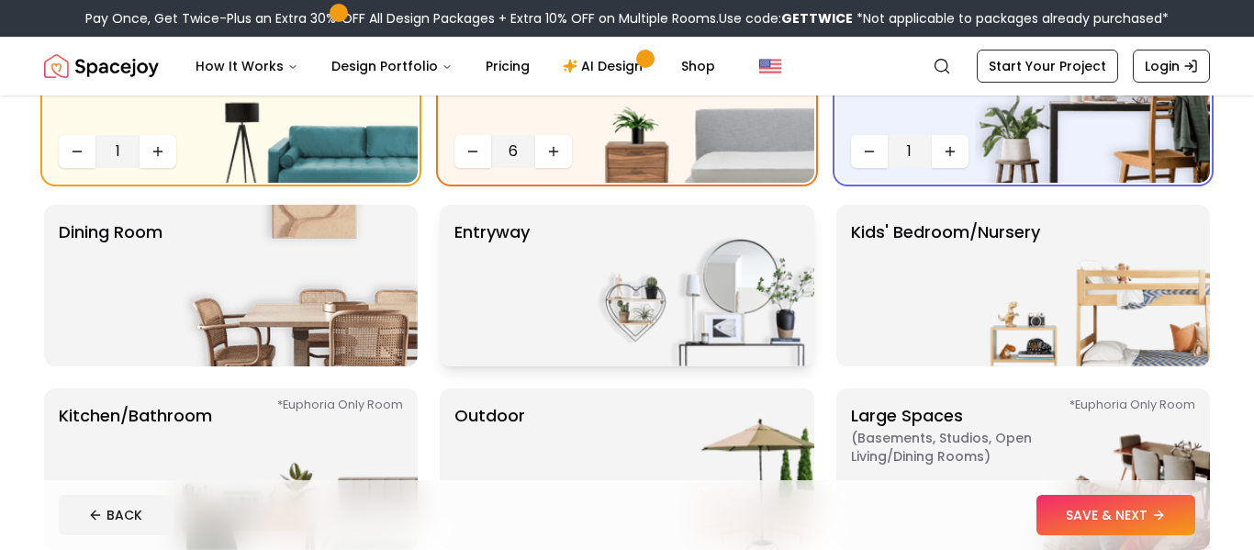
click at [634, 287] on img at bounding box center [696, 286] width 235 height 162
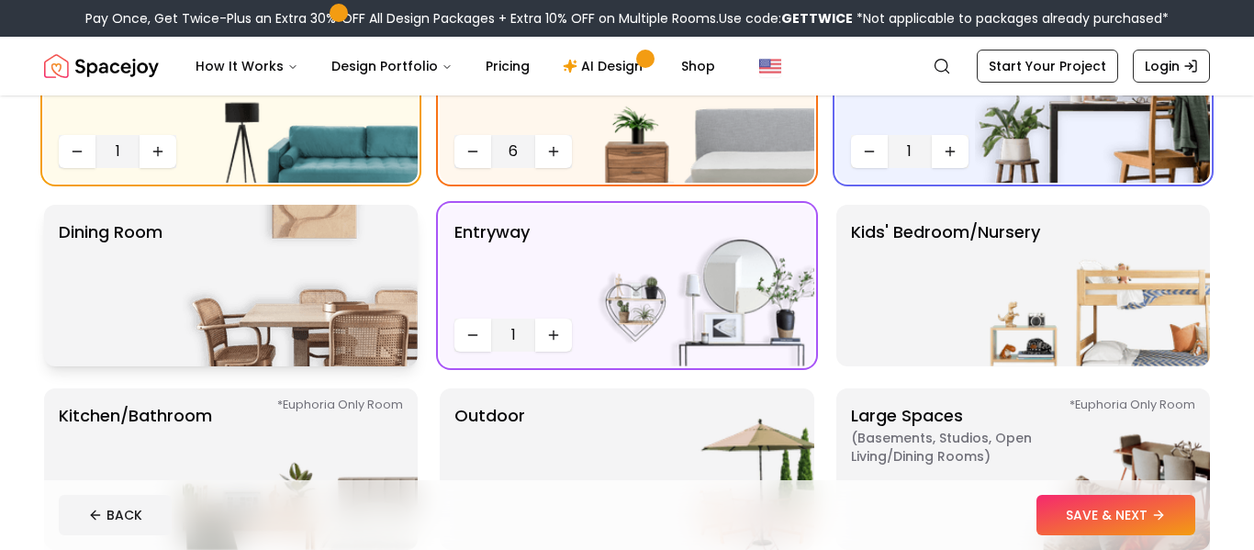
click at [357, 264] on img at bounding box center [300, 286] width 235 height 162
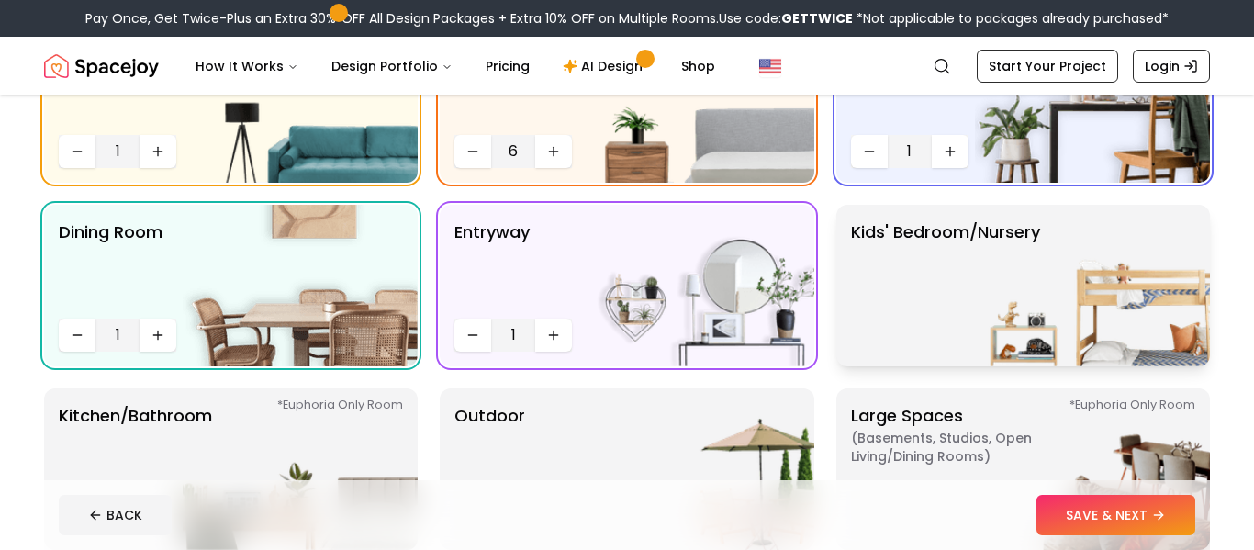
click at [984, 329] on img at bounding box center [1092, 286] width 235 height 162
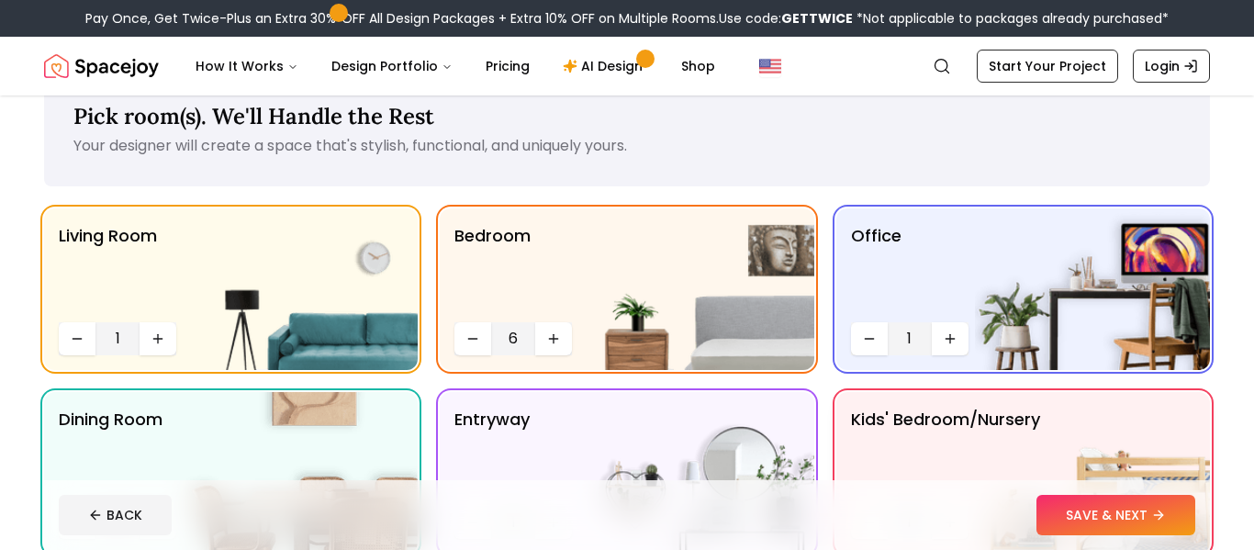
scroll to position [43, 0]
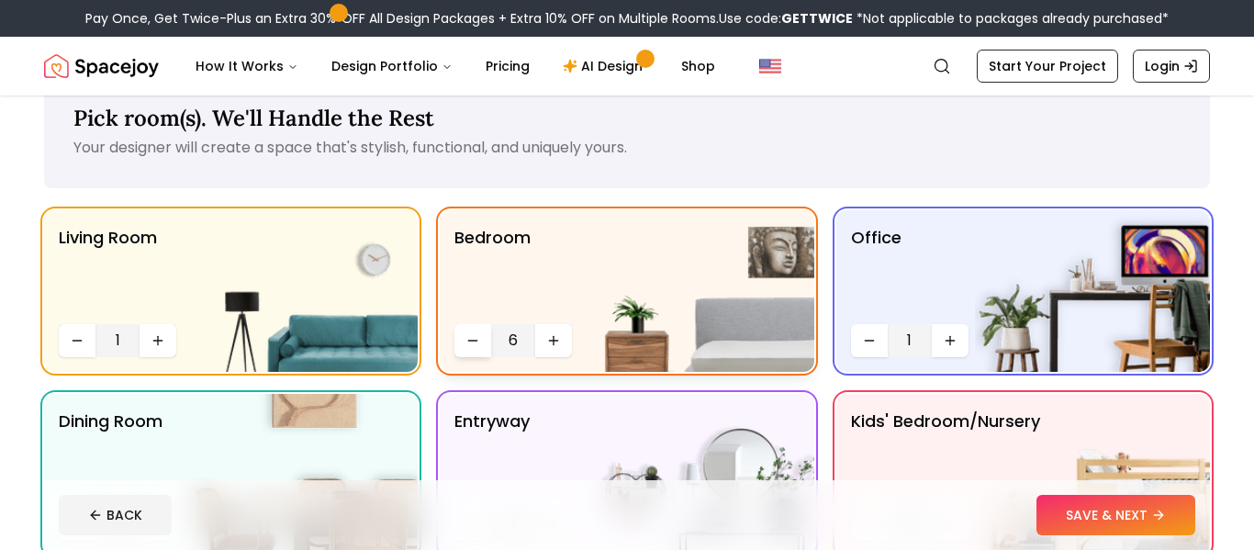
click at [461, 349] on button "Decrease quantity" at bounding box center [472, 340] width 37 height 33
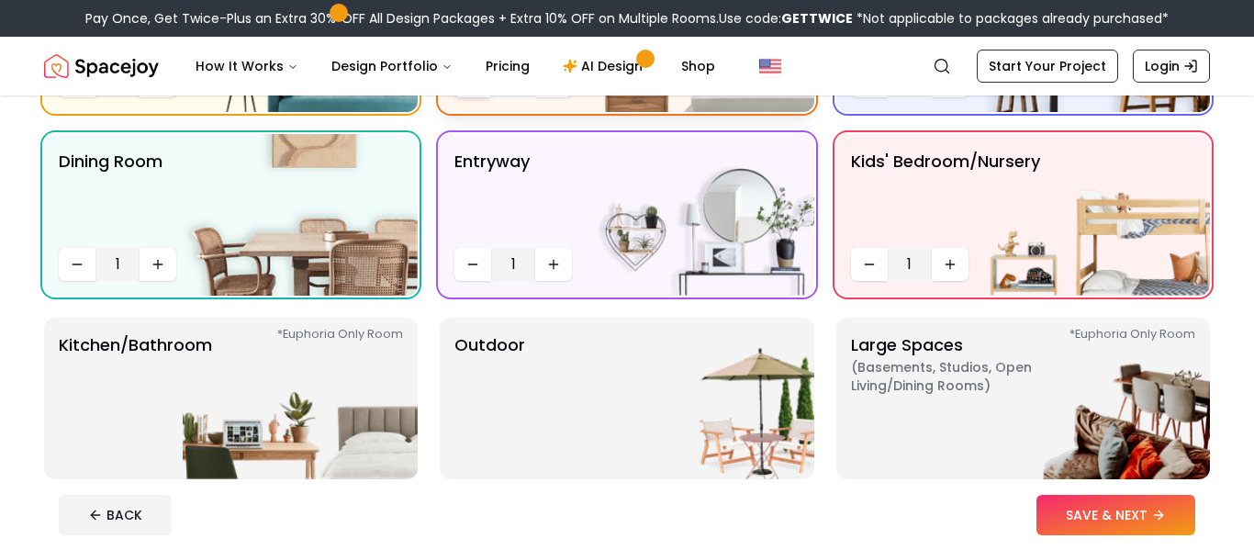
scroll to position [302, 0]
click at [955, 258] on icon "Increase quantity" at bounding box center [950, 265] width 15 height 15
click at [868, 255] on button "Decrease quantity" at bounding box center [869, 265] width 37 height 33
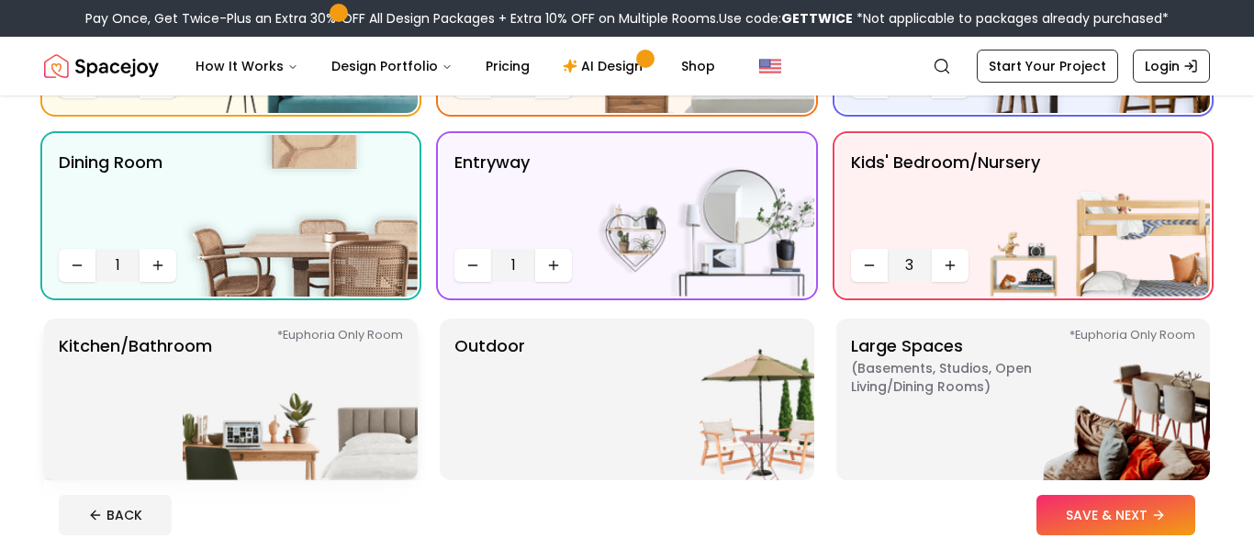
click at [373, 348] on img at bounding box center [300, 400] width 235 height 162
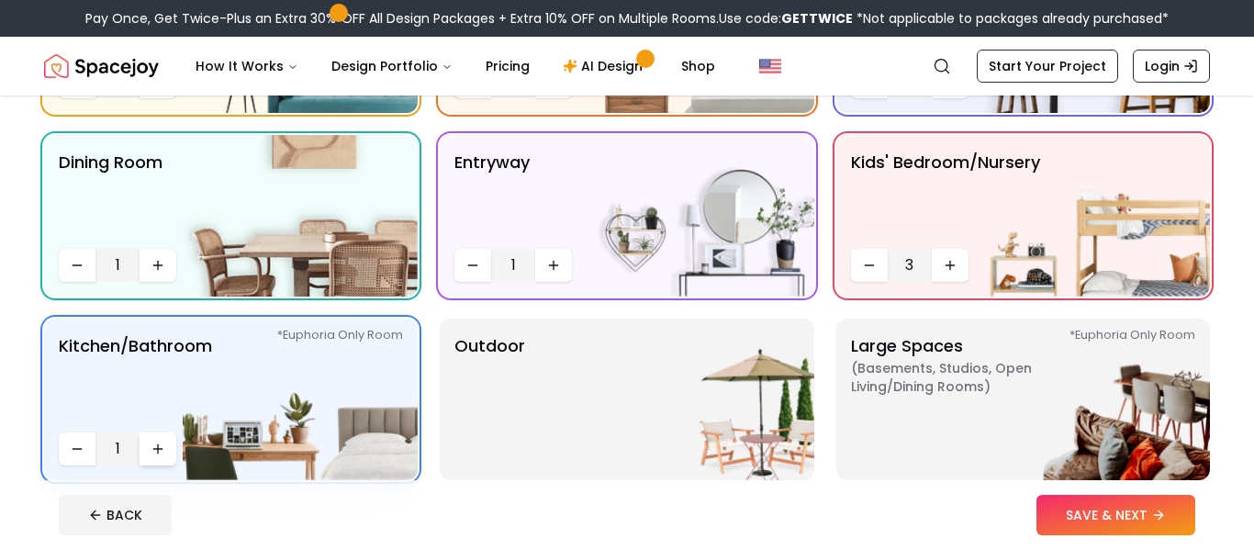
click at [154, 447] on icon "Increase quantity" at bounding box center [158, 449] width 15 height 15
click at [83, 448] on icon "Decrease quantity" at bounding box center [77, 449] width 15 height 15
click at [169, 445] on button "Increase quantity" at bounding box center [158, 448] width 37 height 33
click at [507, 393] on p "Outdoor" at bounding box center [489, 399] width 71 height 132
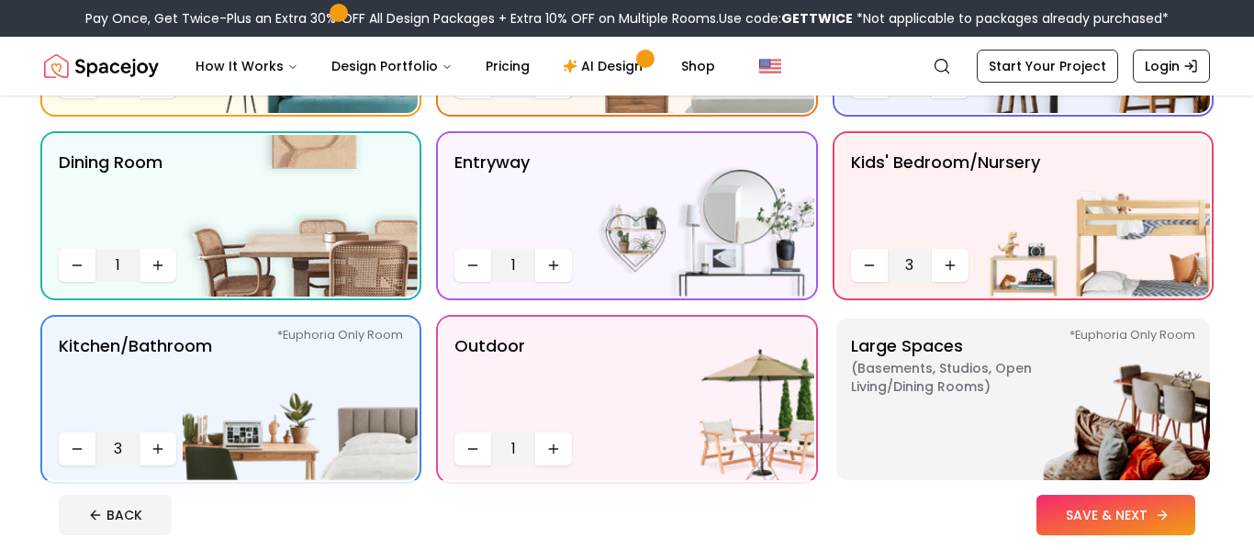
click at [1071, 515] on button "SAVE & NEXT" at bounding box center [1116, 515] width 159 height 40
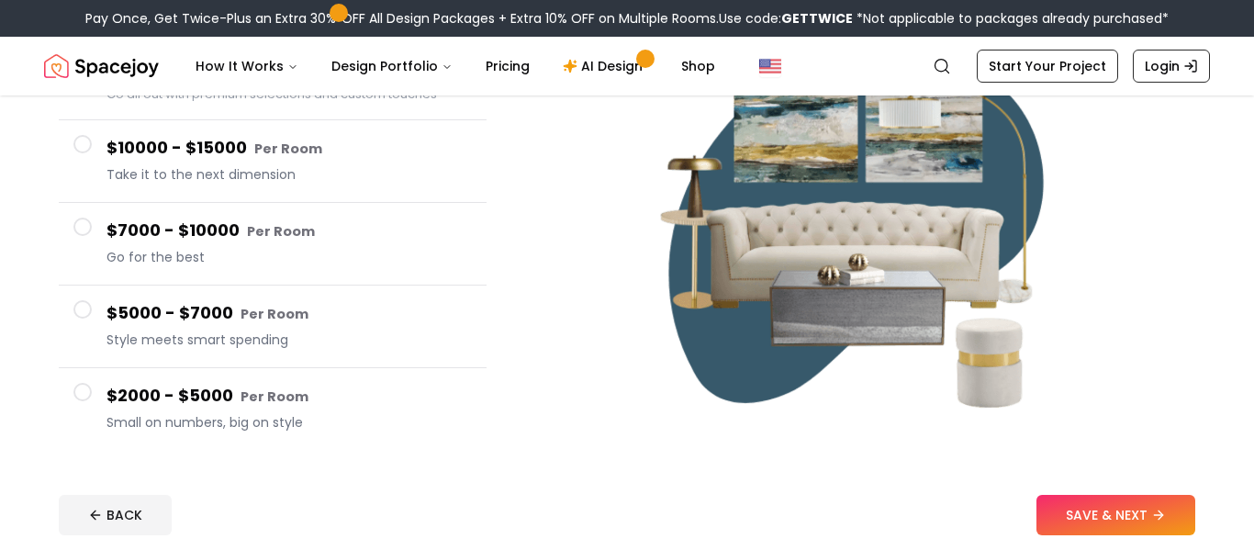
scroll to position [253, 0]
click at [1091, 509] on button "SAVE & NEXT" at bounding box center [1116, 515] width 159 height 40
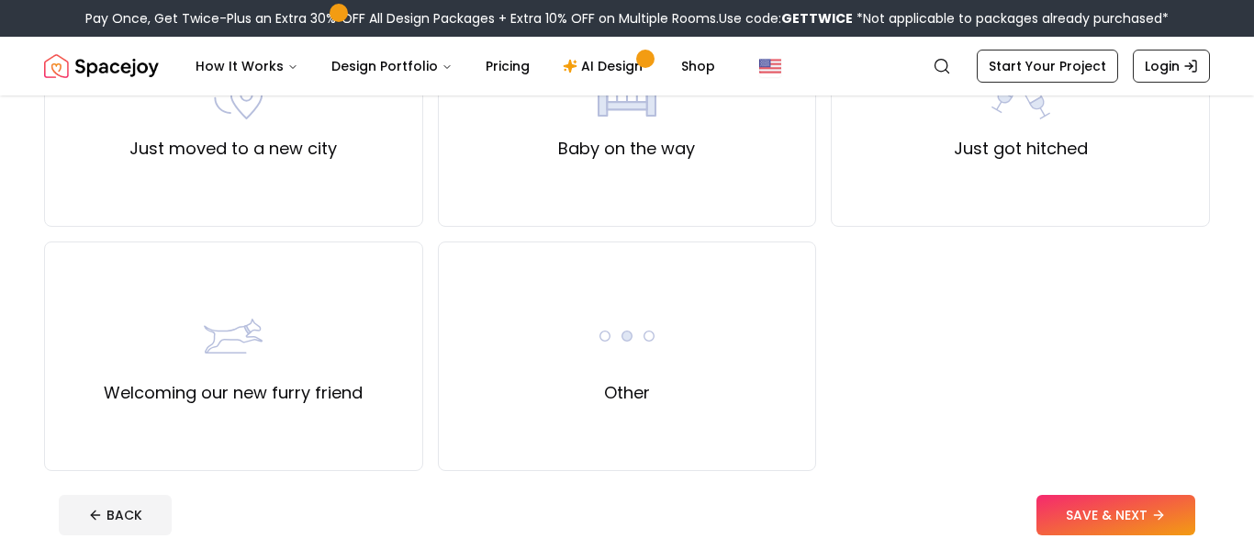
scroll to position [747, 0]
click at [515, 338] on div "Other" at bounding box center [627, 354] width 379 height 230
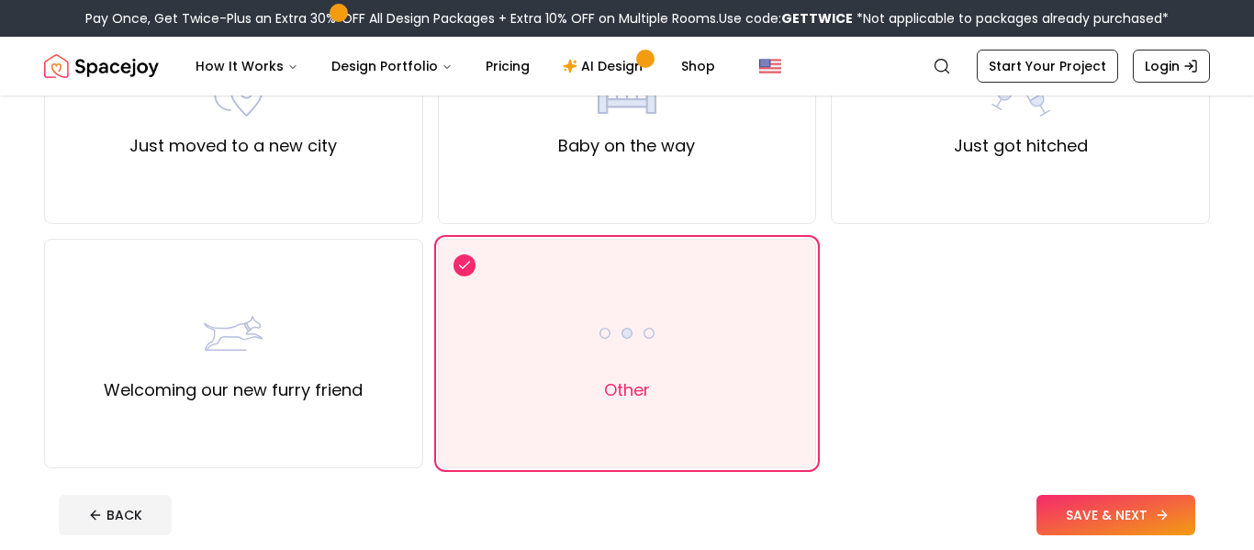
click at [1108, 516] on button "SAVE & NEXT" at bounding box center [1116, 515] width 159 height 40
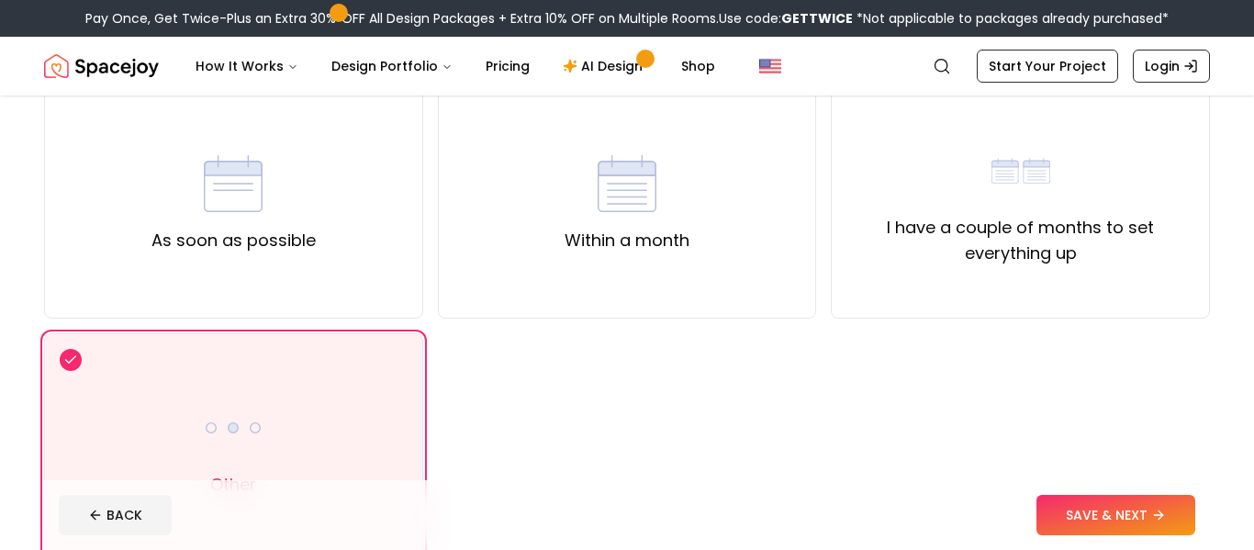
scroll to position [149, 0]
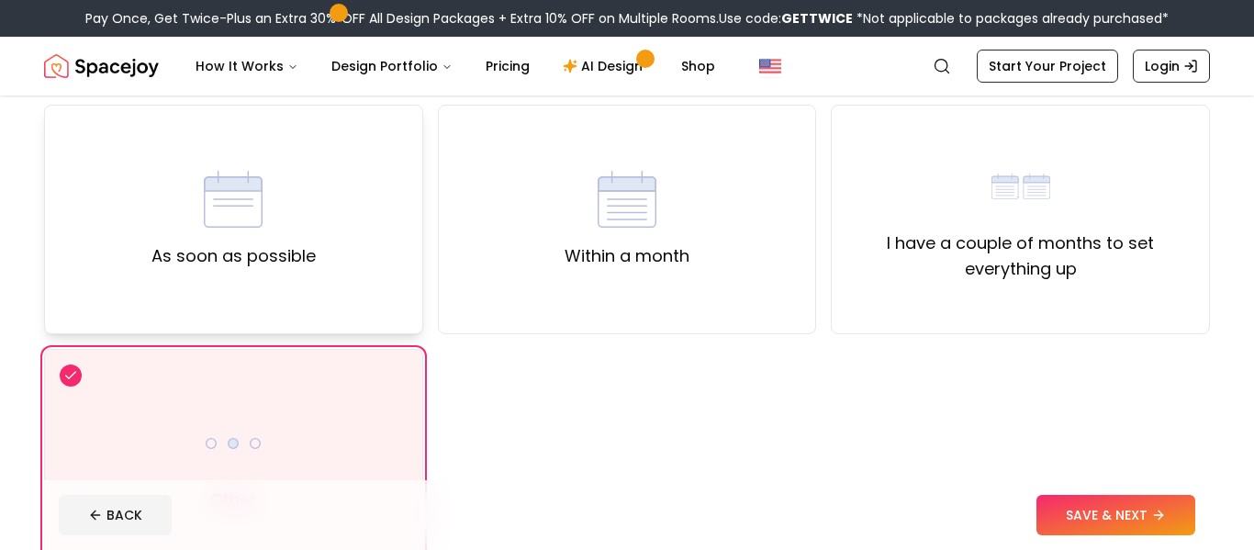
click at [276, 228] on div "As soon as possible" at bounding box center [233, 219] width 164 height 99
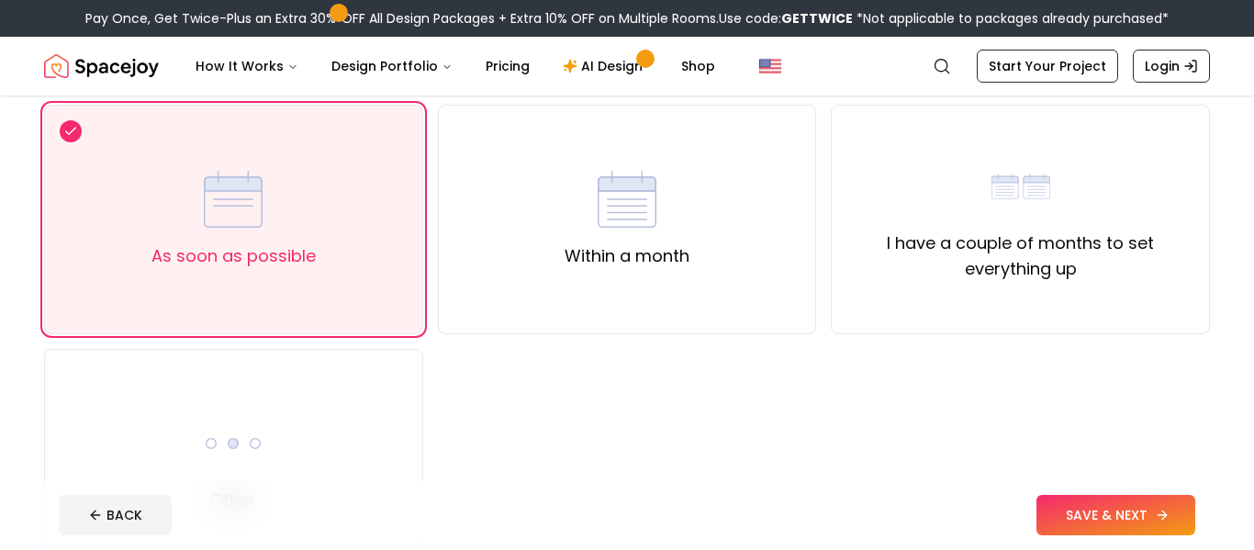
click at [1074, 508] on button "SAVE & NEXT" at bounding box center [1116, 515] width 159 height 40
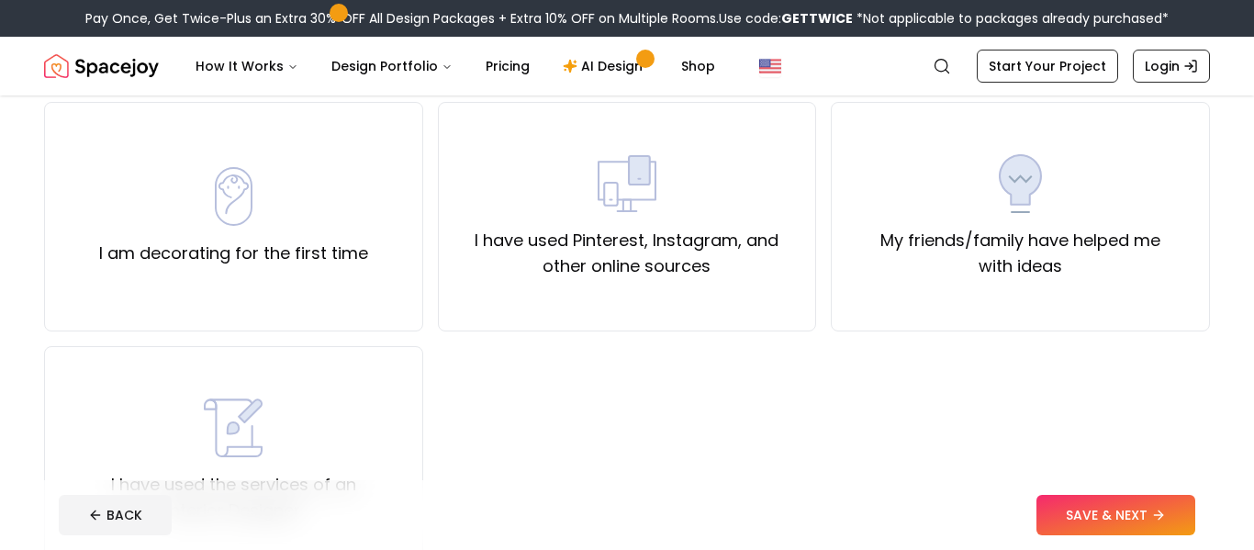
scroll to position [140, 0]
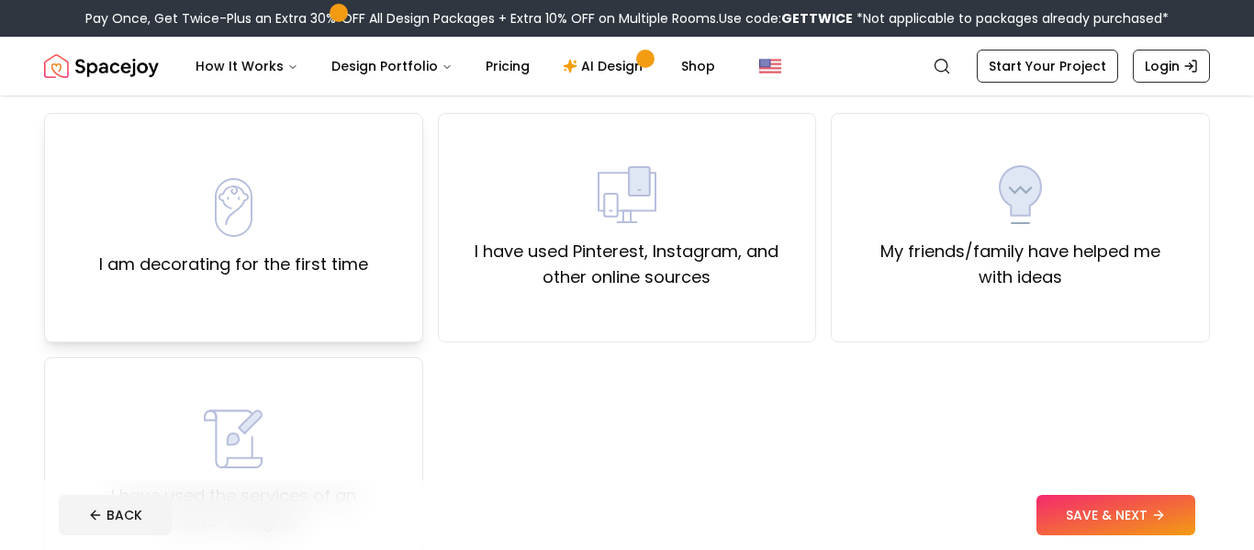
click at [265, 213] on div "I am decorating for the first time" at bounding box center [233, 227] width 269 height 99
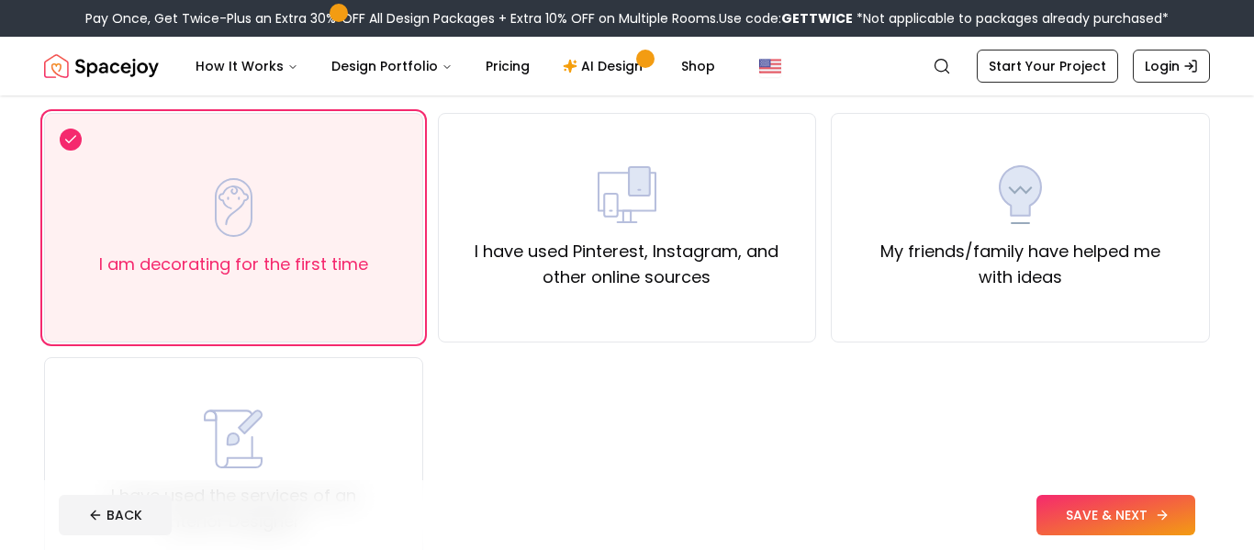
click at [1086, 516] on button "SAVE & NEXT" at bounding box center [1116, 515] width 159 height 40
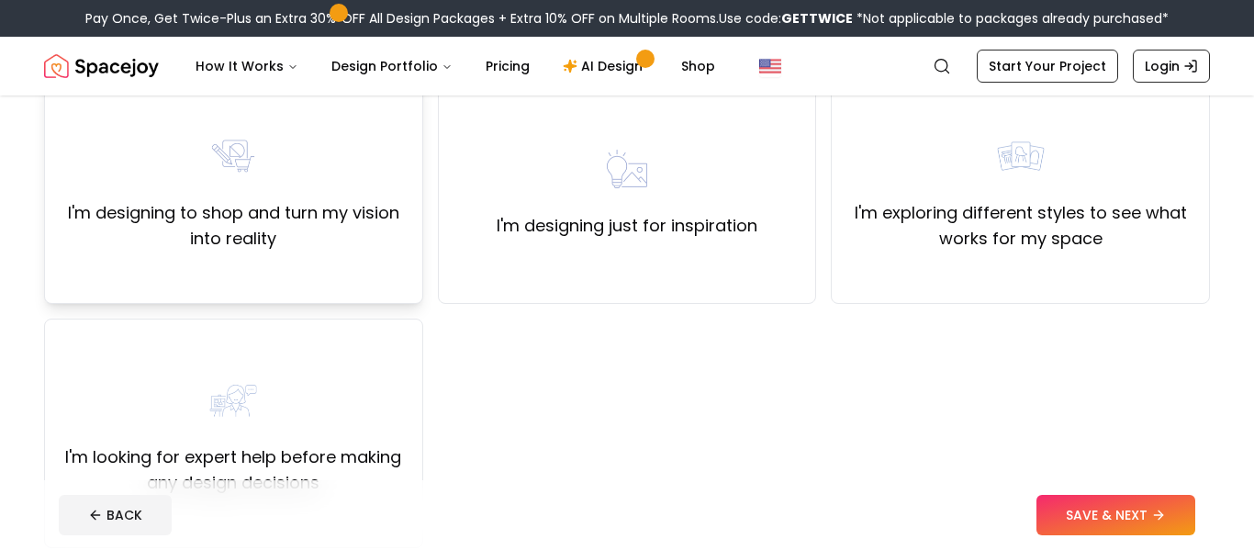
scroll to position [181, 0]
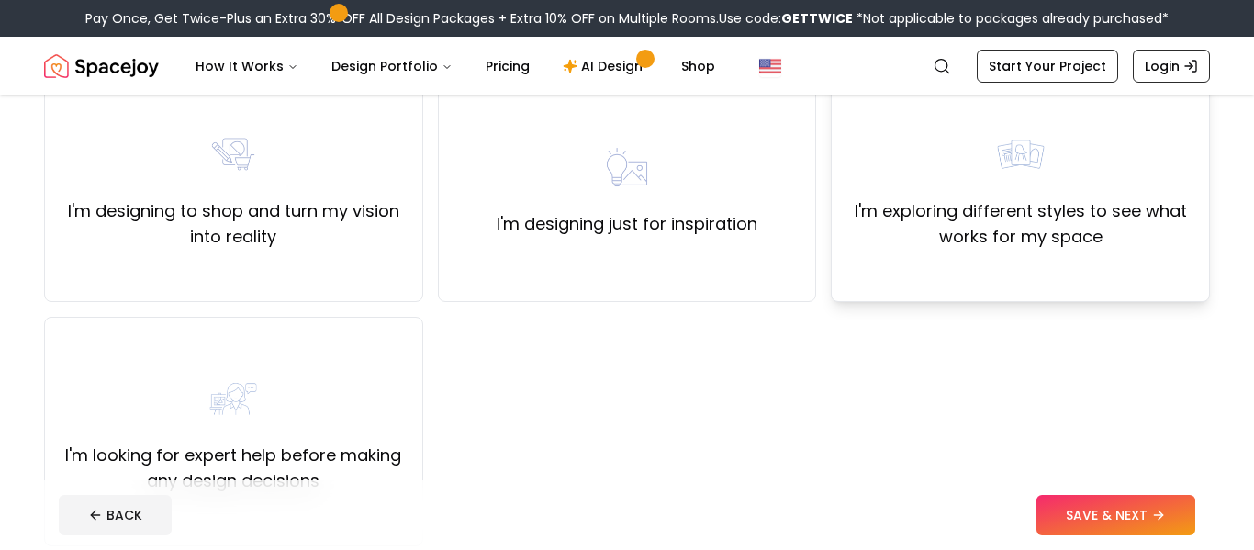
click at [979, 184] on div "I'm exploring different styles to see what works for my space" at bounding box center [1021, 187] width 348 height 125
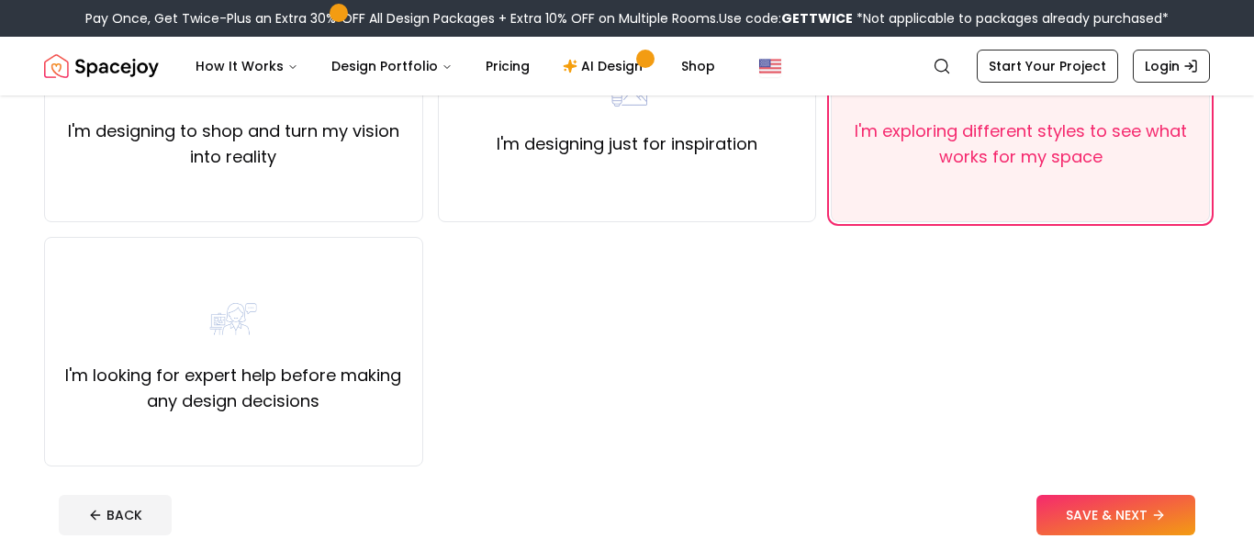
scroll to position [269, 0]
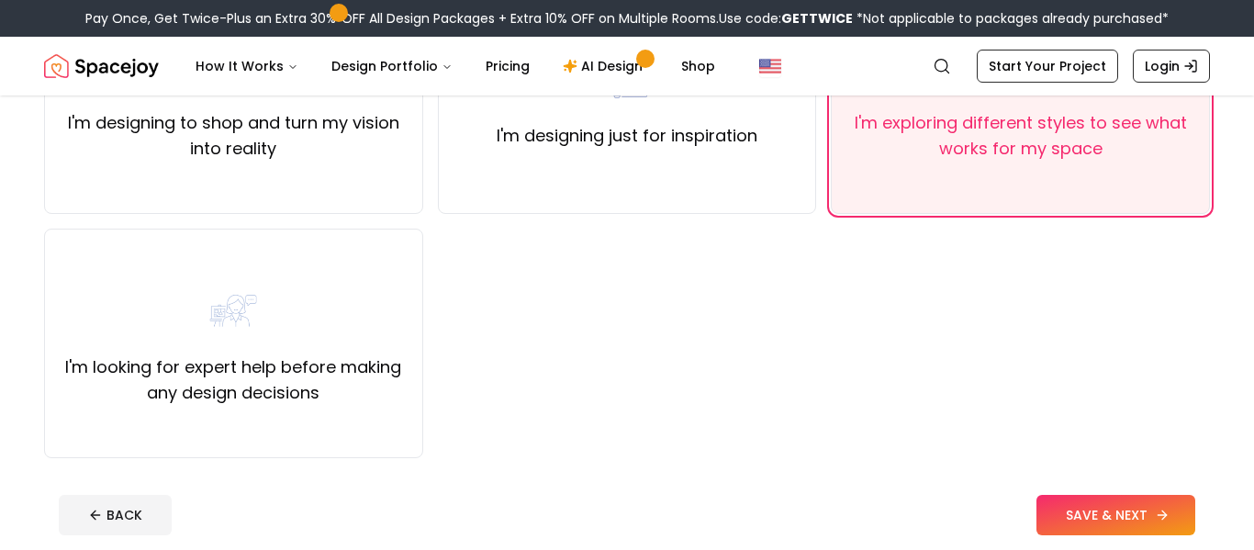
click at [1081, 499] on button "SAVE & NEXT" at bounding box center [1116, 515] width 159 height 40
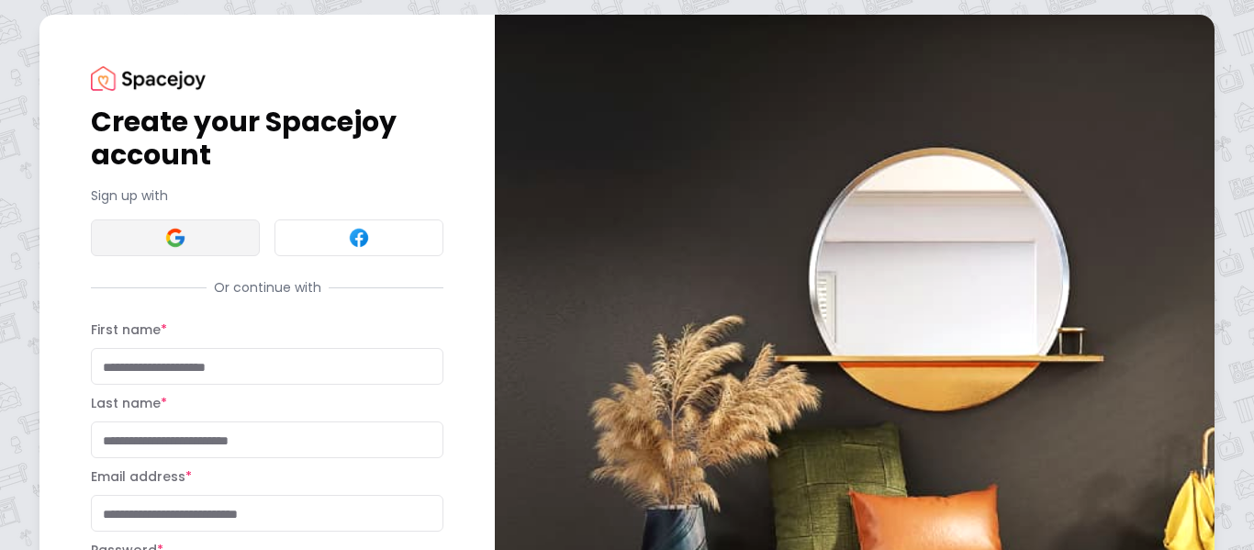
scroll to position [3, 0]
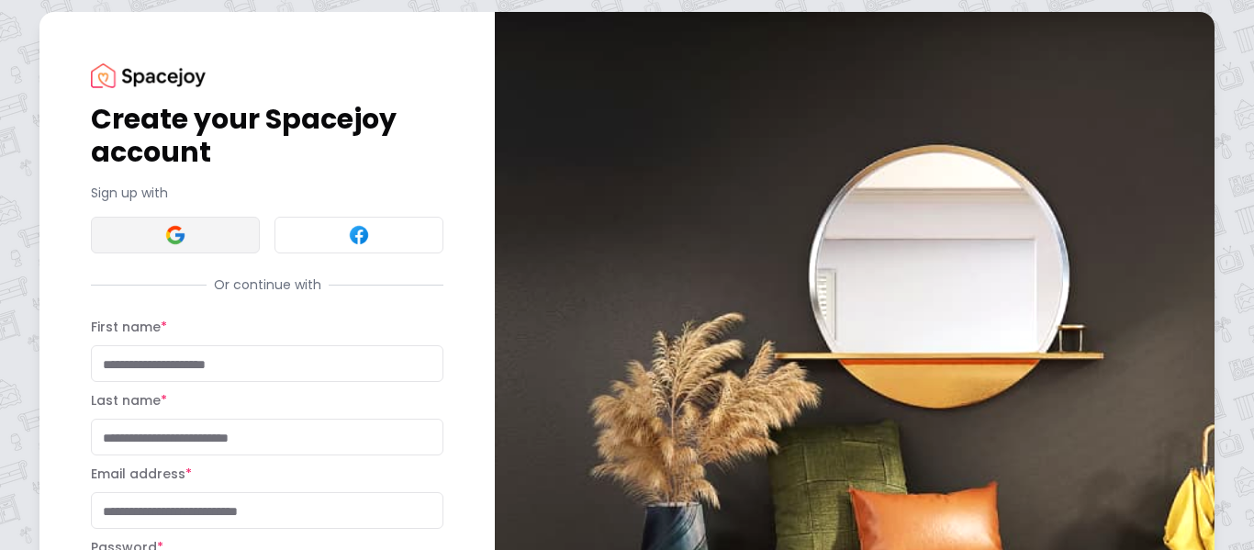
click at [170, 245] on img at bounding box center [175, 235] width 22 height 22
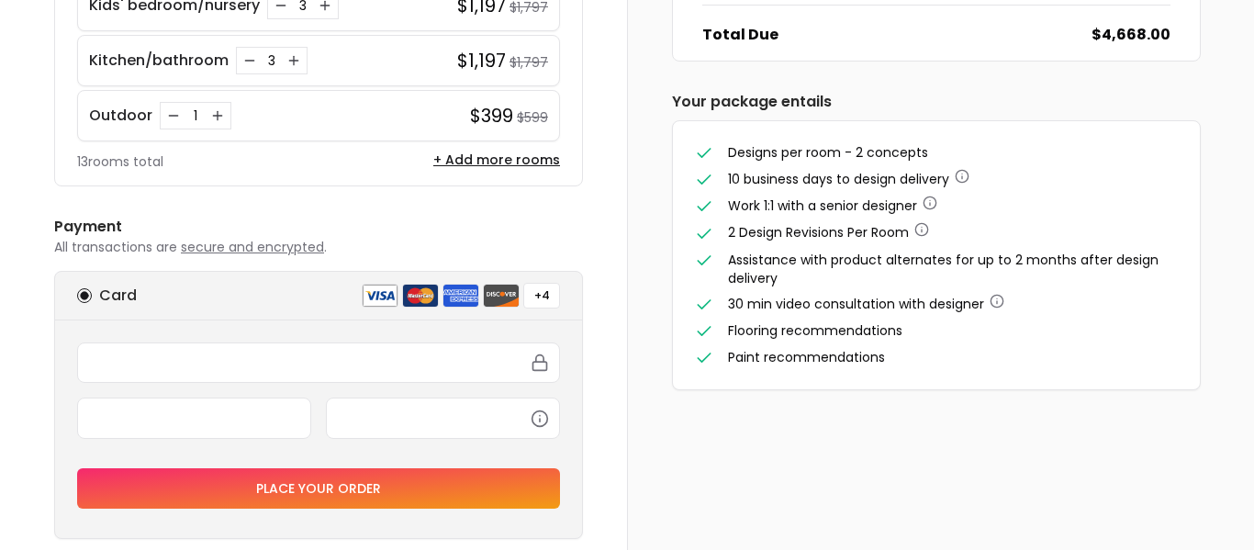
scroll to position [519, 0]
